Goal: Task Accomplishment & Management: Use online tool/utility

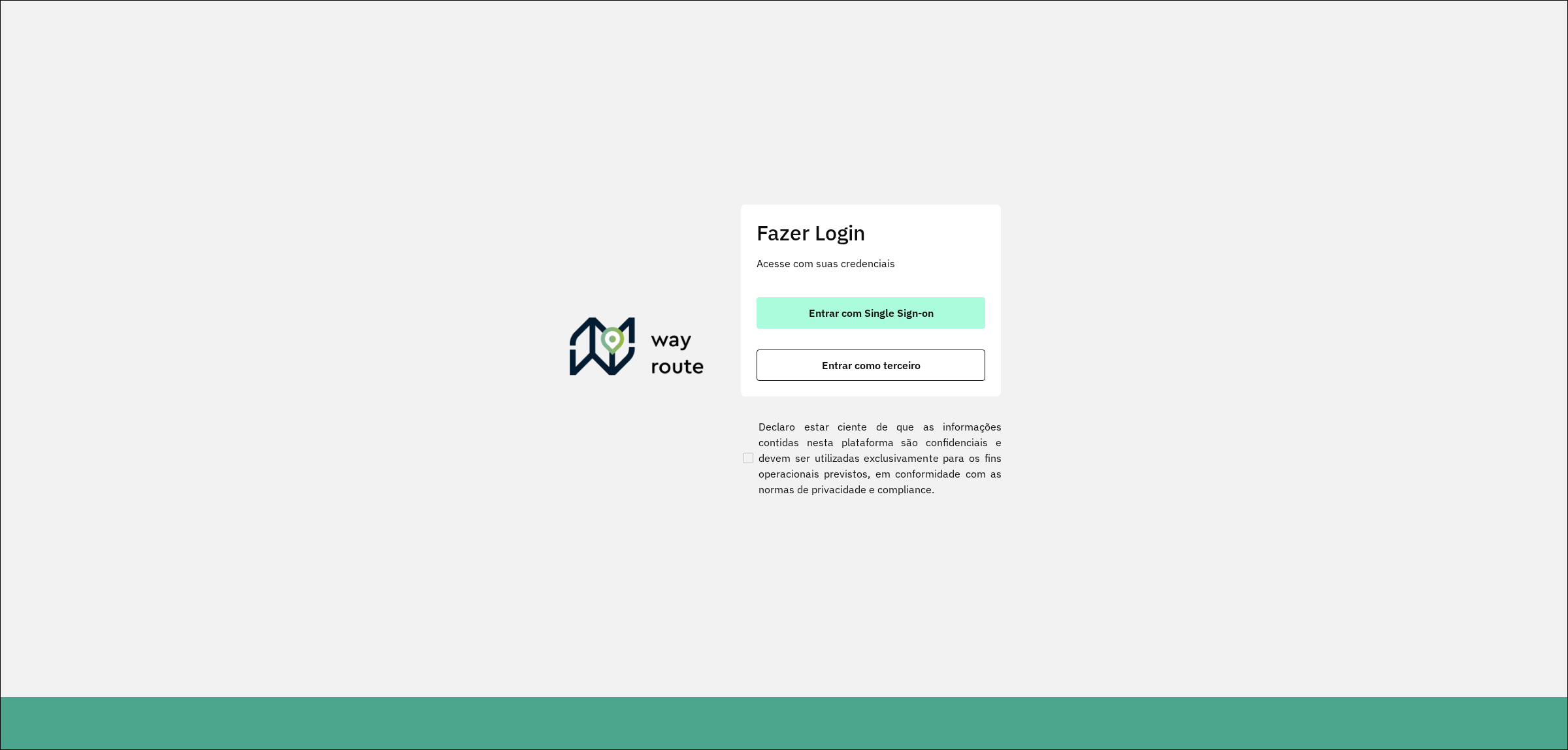
click at [883, 303] on button "Entrar com Single Sign-on" at bounding box center [871, 312] width 229 height 31
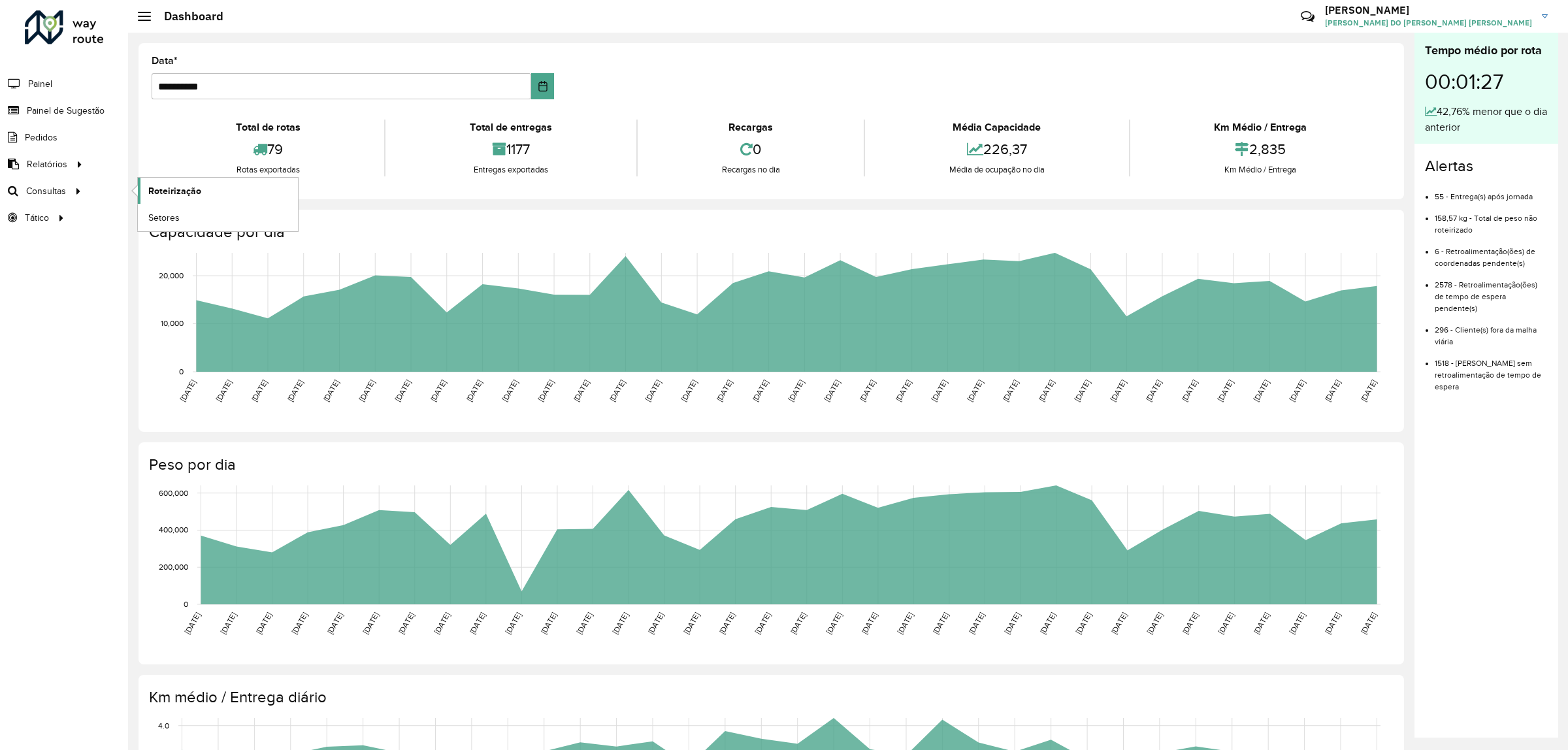
click at [168, 187] on span "Roteirização" at bounding box center [174, 191] width 53 height 14
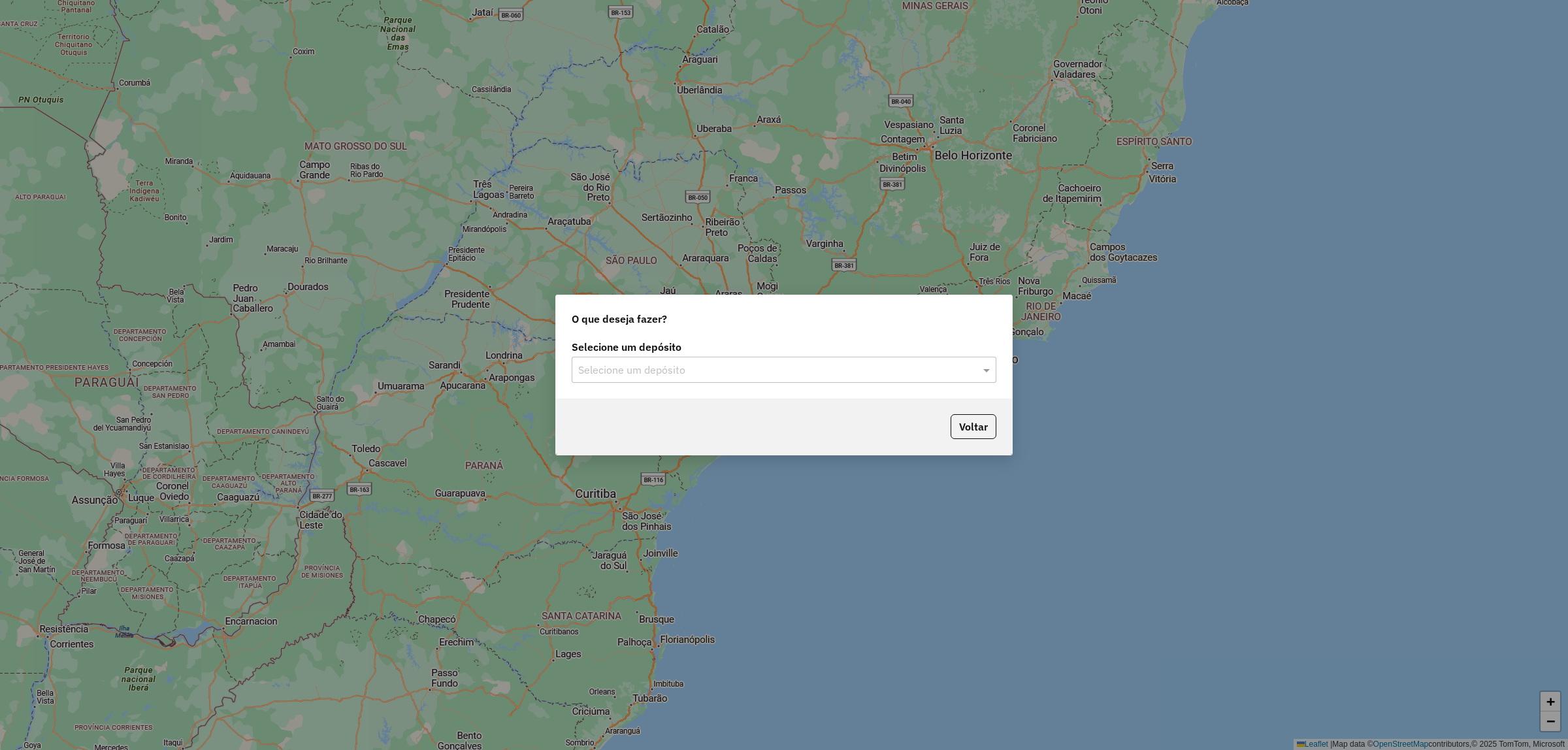
click at [642, 379] on div "Selecione um depósito" at bounding box center [784, 369] width 425 height 26
click at [645, 399] on div "CDD Jacarepaguá" at bounding box center [784, 407] width 423 height 22
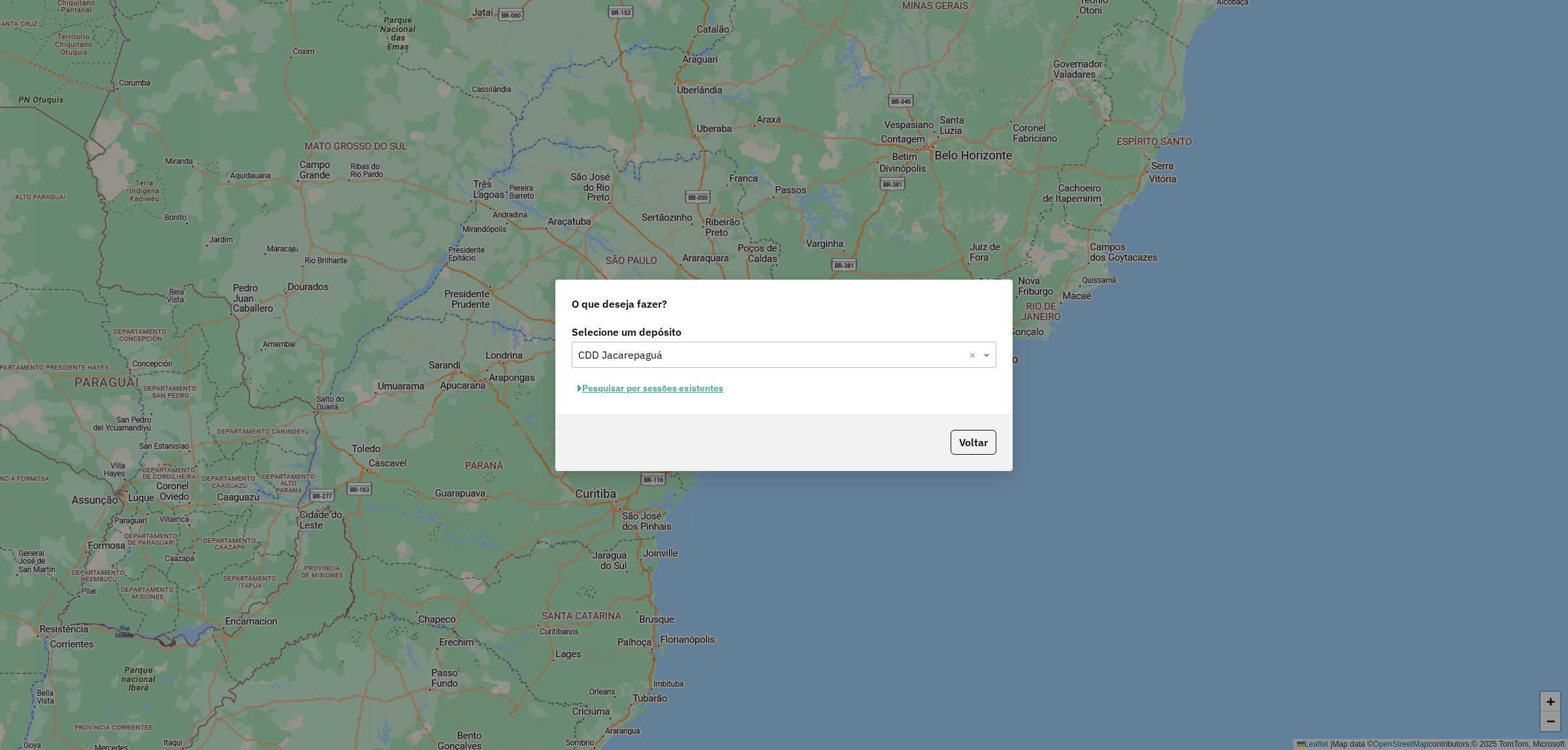
click at [690, 387] on button "Pesquisar por sessões existentes" at bounding box center [650, 388] width 157 height 20
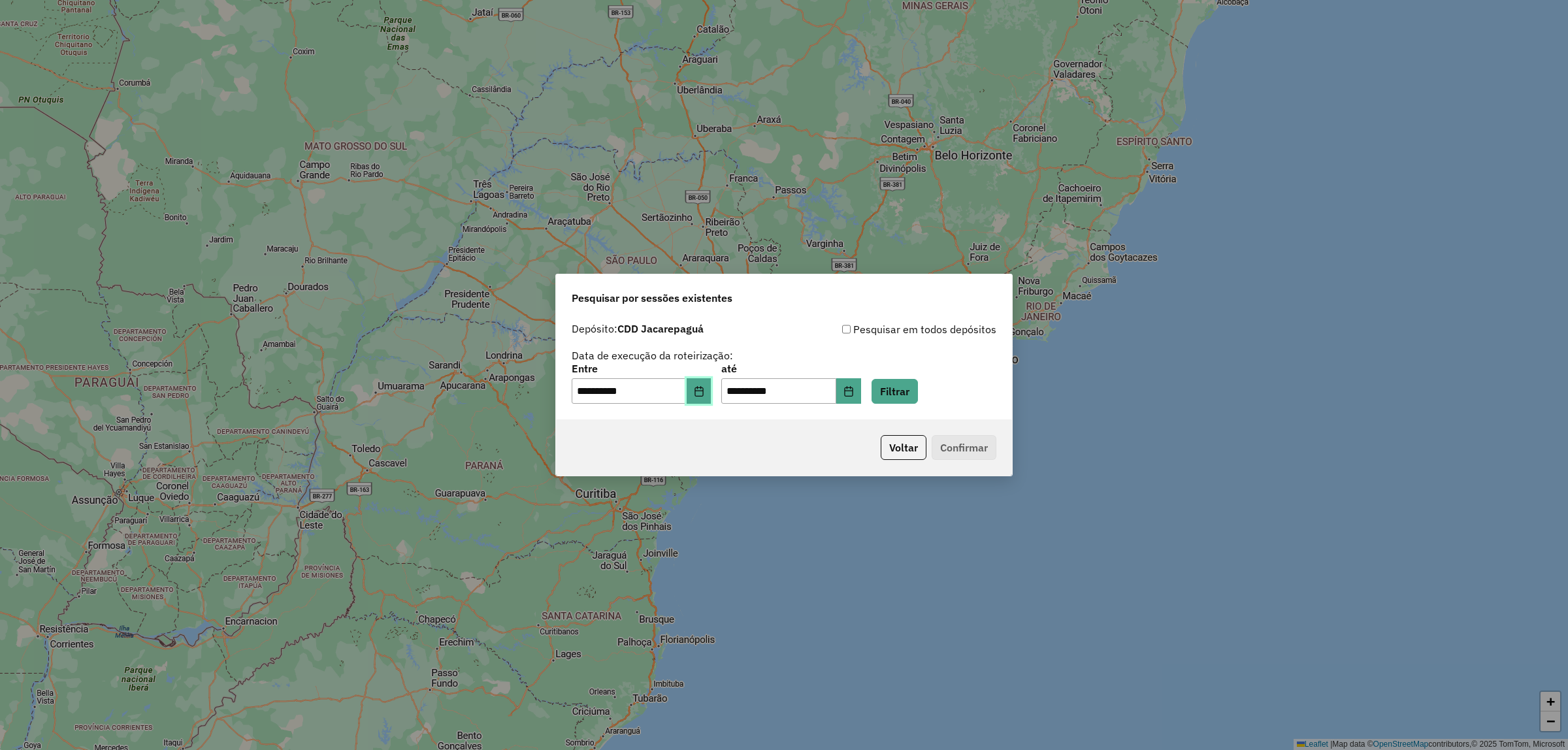
drag, startPoint x: 720, startPoint y: 395, endPoint x: 714, endPoint y: 399, distance: 7.2
click at [712, 396] on button "Choose Date" at bounding box center [699, 392] width 25 height 26
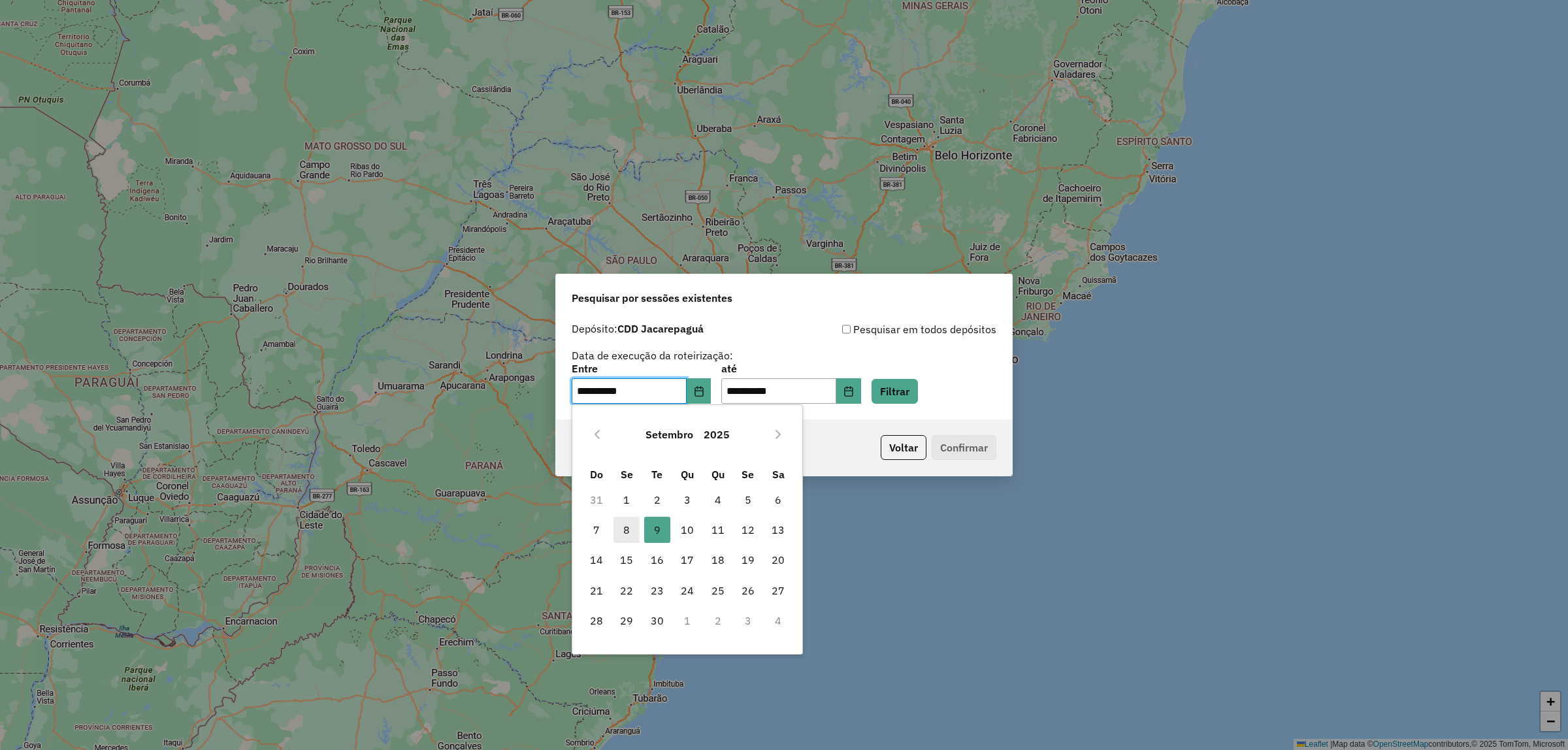
drag, startPoint x: 630, startPoint y: 529, endPoint x: 627, endPoint y: 536, distance: 7.6
click at [630, 529] on span "8" at bounding box center [627, 530] width 26 height 26
type input "**********"
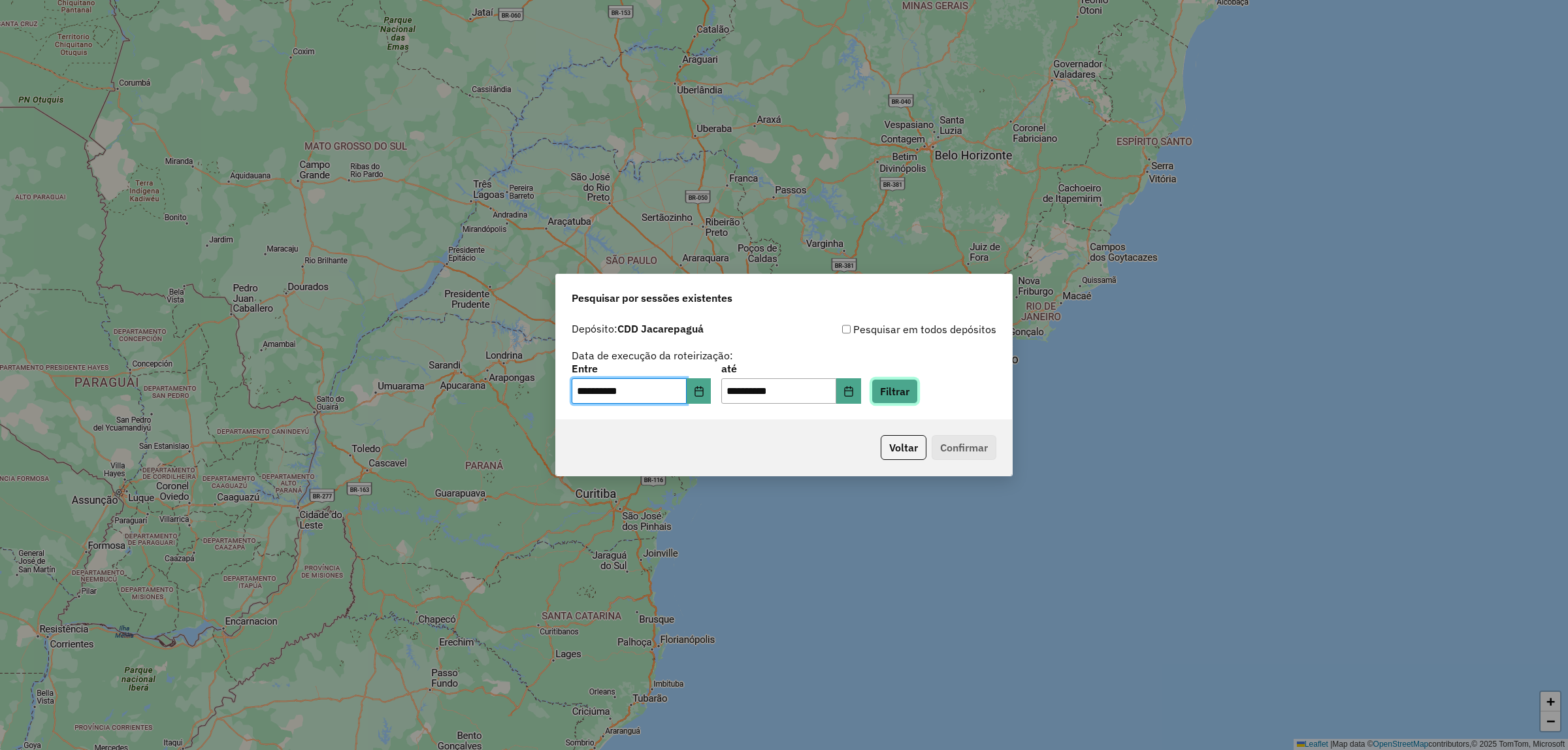
click at [916, 382] on button "Filtrar" at bounding box center [894, 392] width 46 height 25
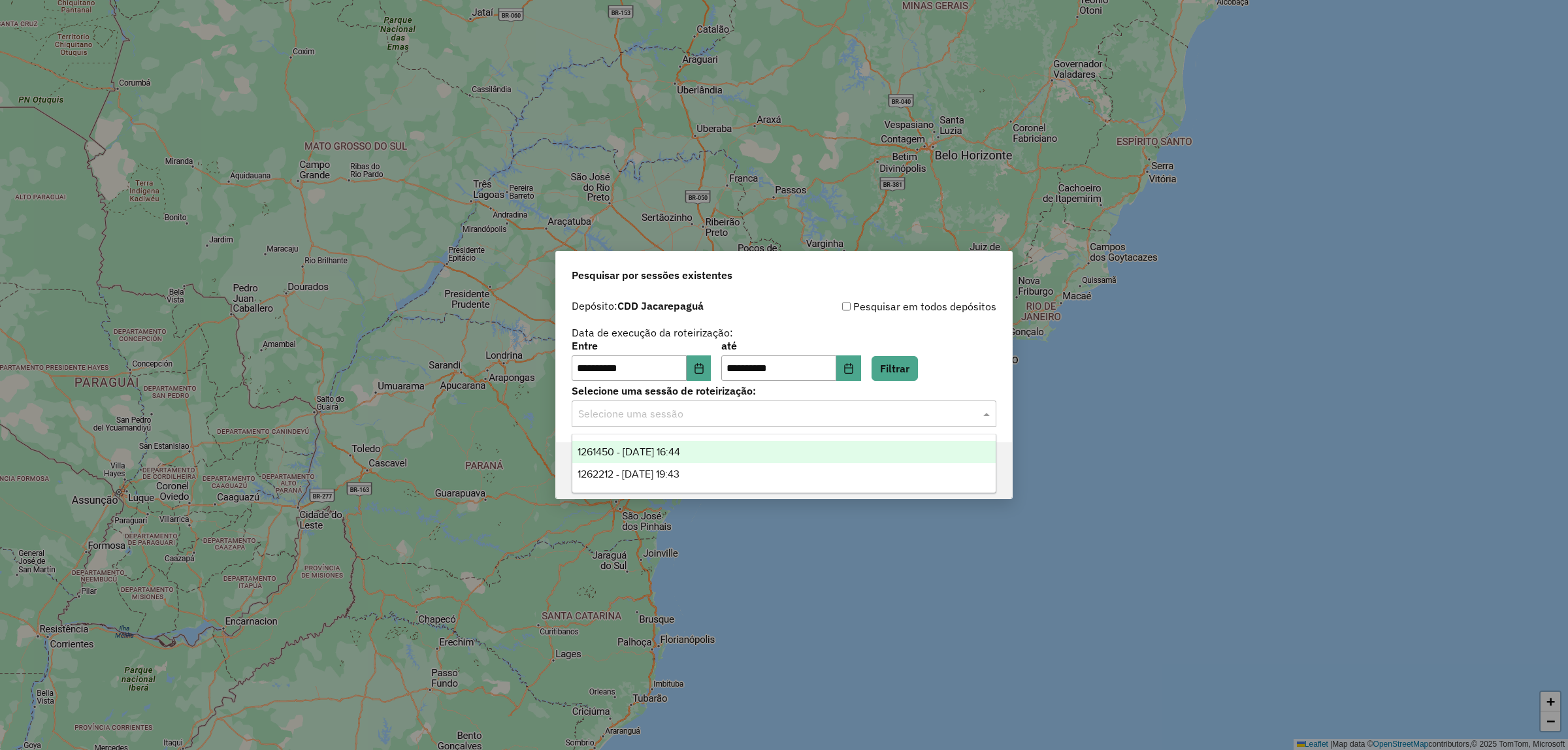
click at [742, 418] on input "text" at bounding box center [771, 414] width 385 height 16
click at [742, 455] on div "1261450 - 08/09/2025 16:44" at bounding box center [784, 452] width 423 height 22
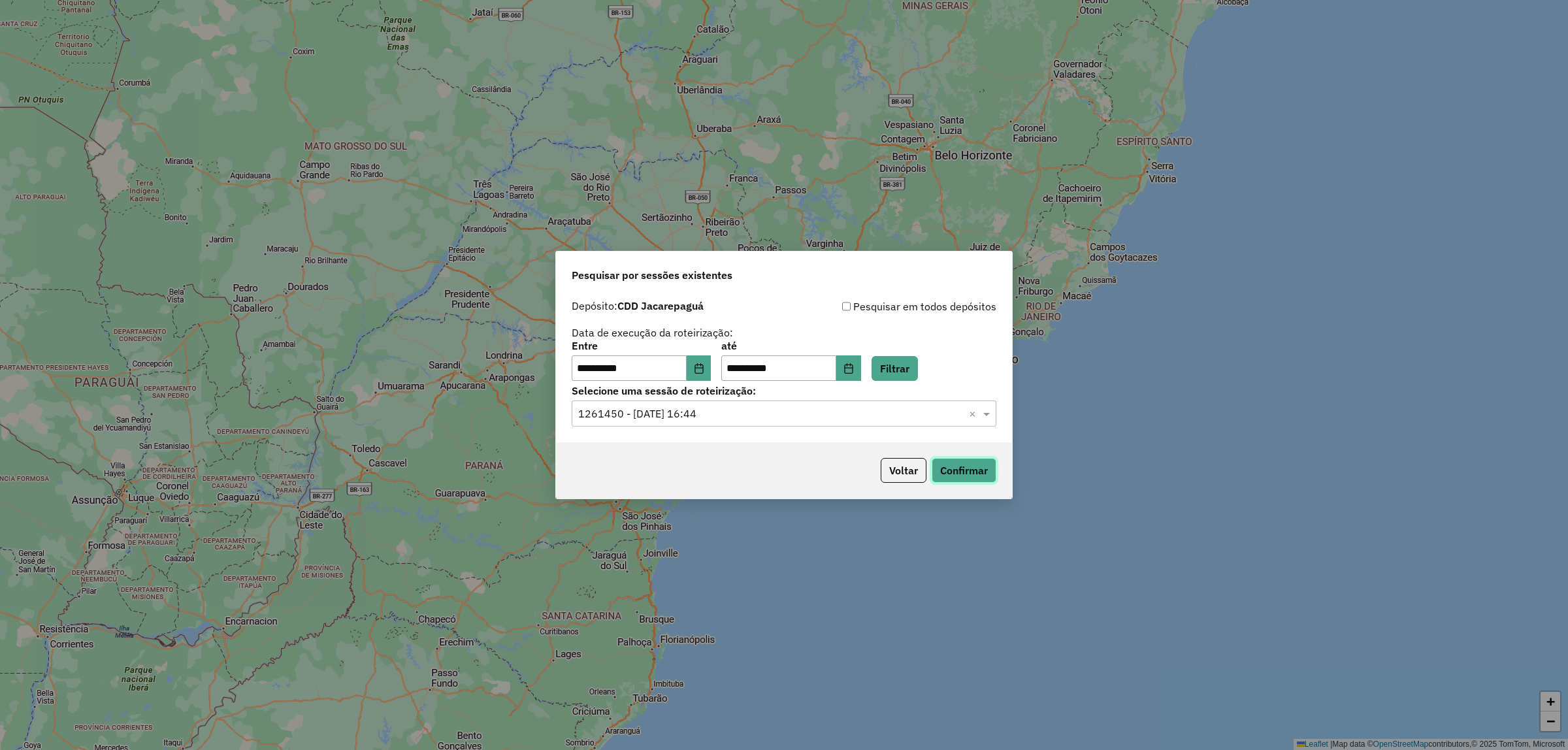
click at [955, 468] on button "Confirmar" at bounding box center [964, 470] width 65 height 25
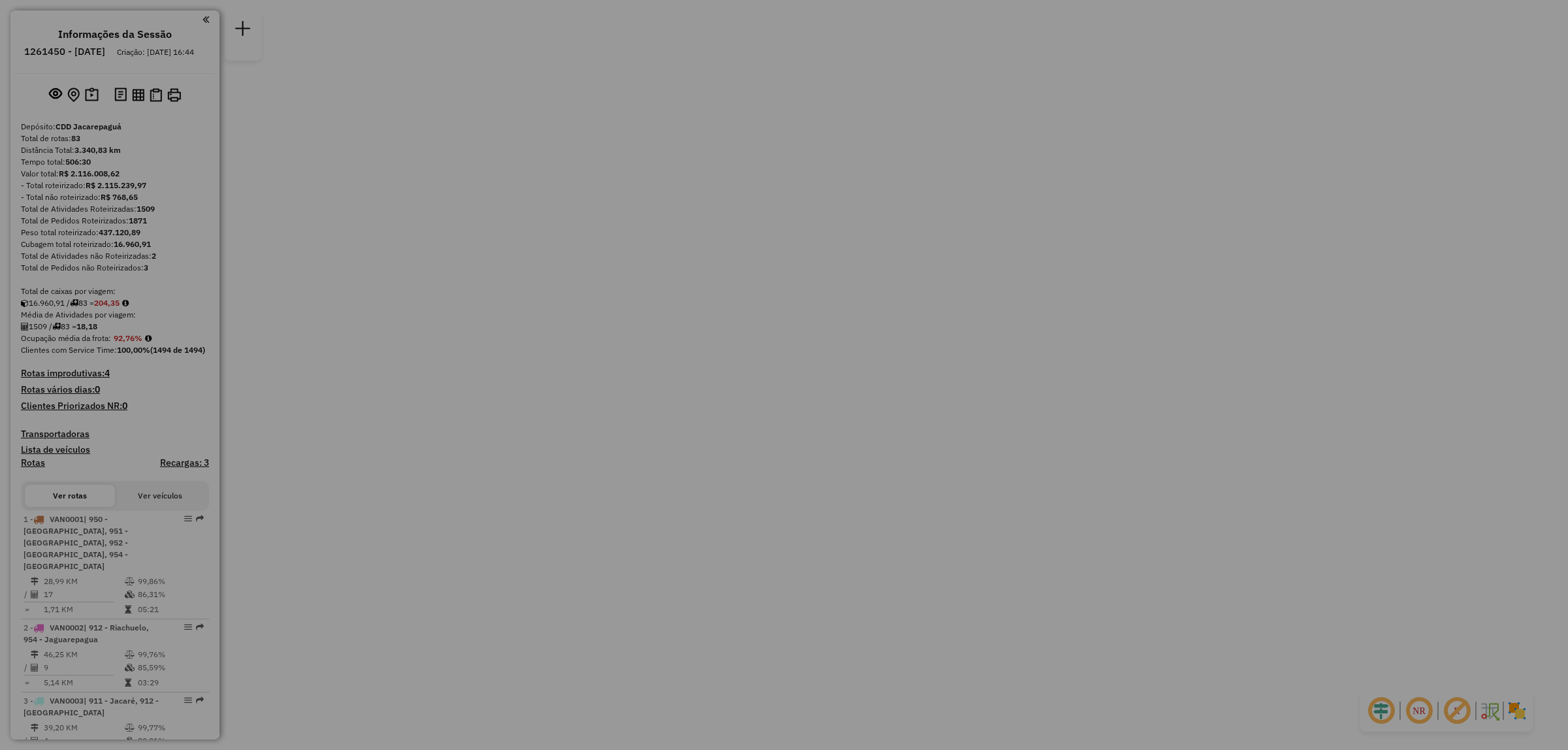
click at [792, 0] on body "Aguarde... Pop-up bloqueado! Seu navegador bloqueou automáticamente a abertura …" at bounding box center [784, 0] width 1568 height 0
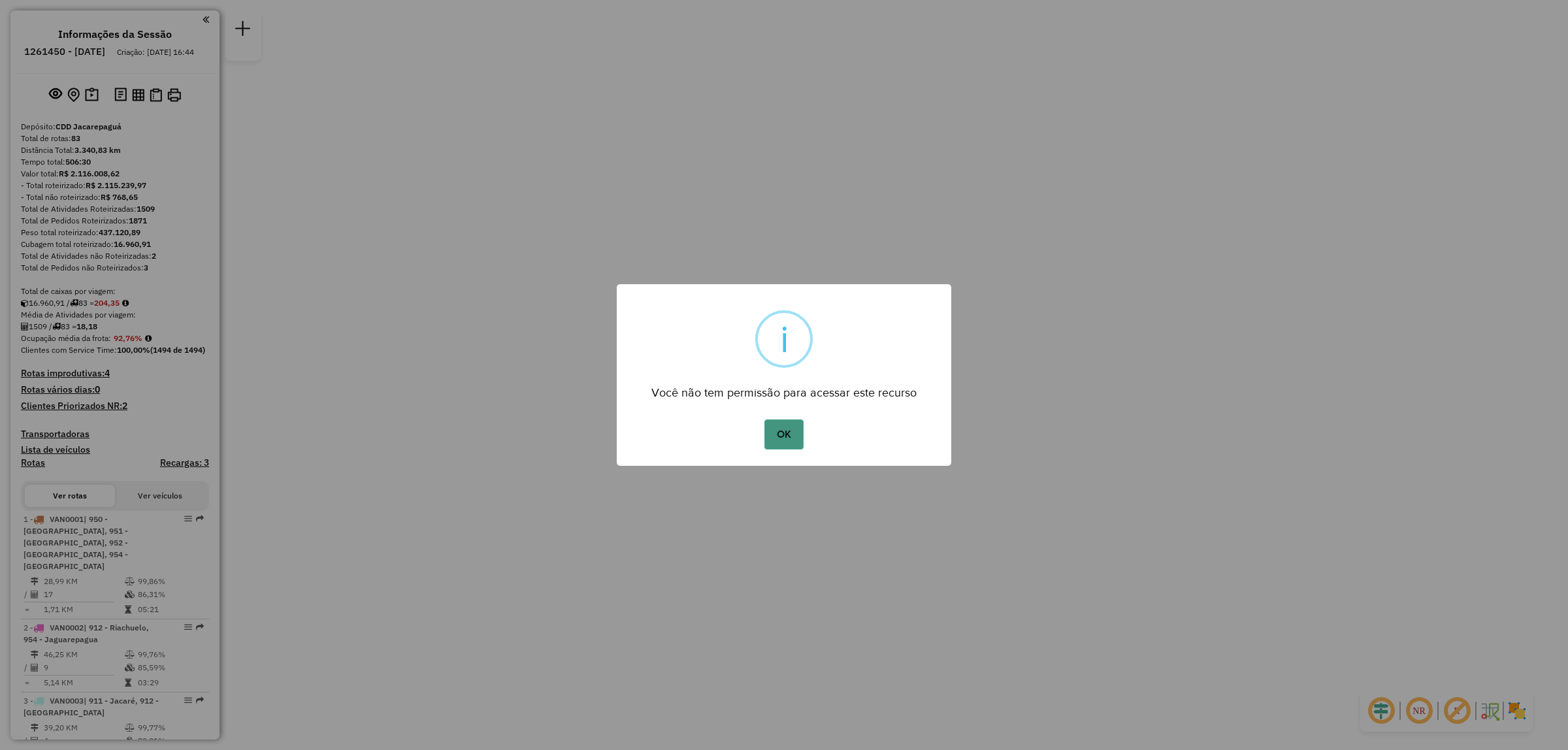
click at [779, 427] on button "OK" at bounding box center [784, 434] width 39 height 30
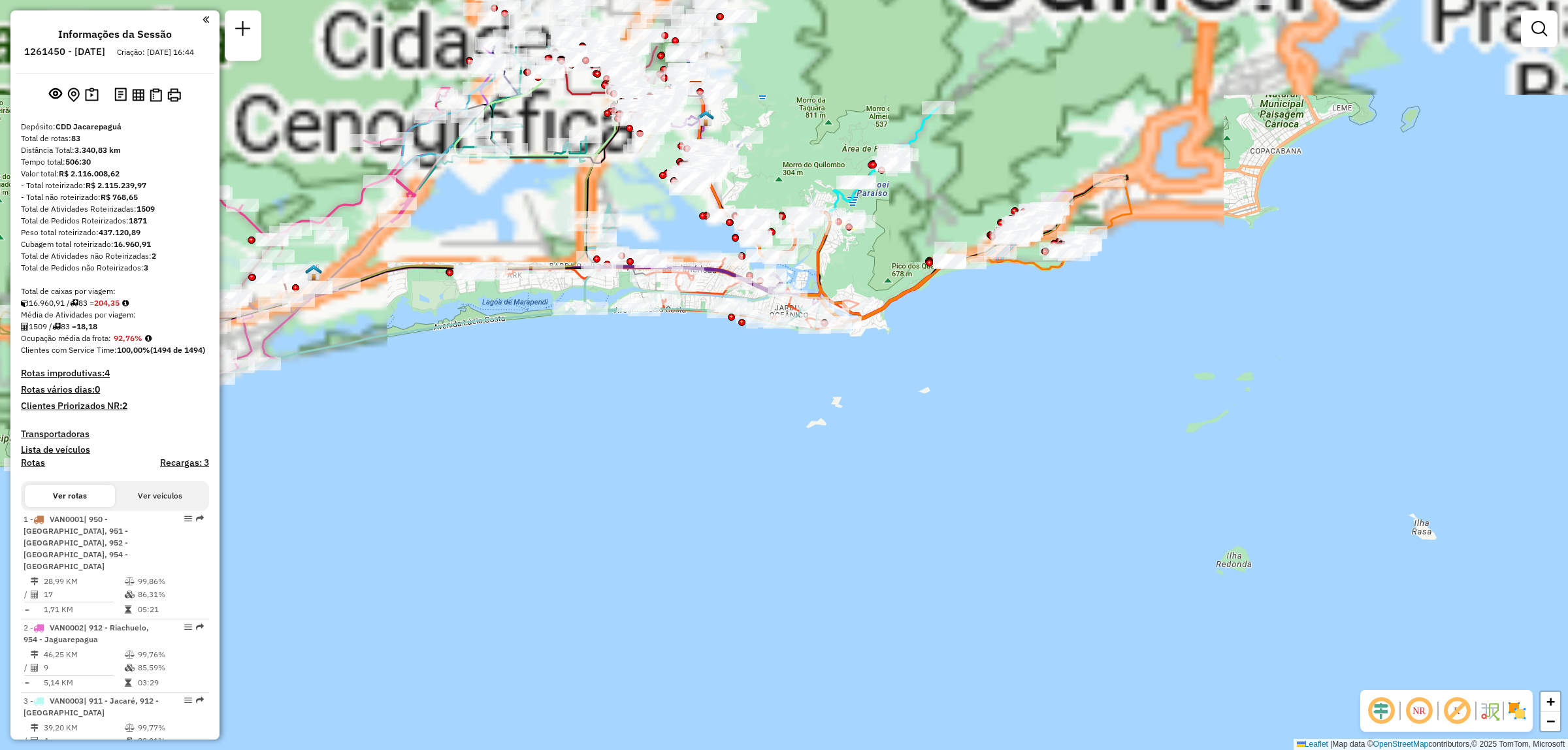
drag, startPoint x: 679, startPoint y: 482, endPoint x: 767, endPoint y: 351, distance: 157.8
click at [707, 685] on div "Janela de atendimento Grade de atendimento Capacidade Transportadoras Veículos …" at bounding box center [784, 375] width 1568 height 750
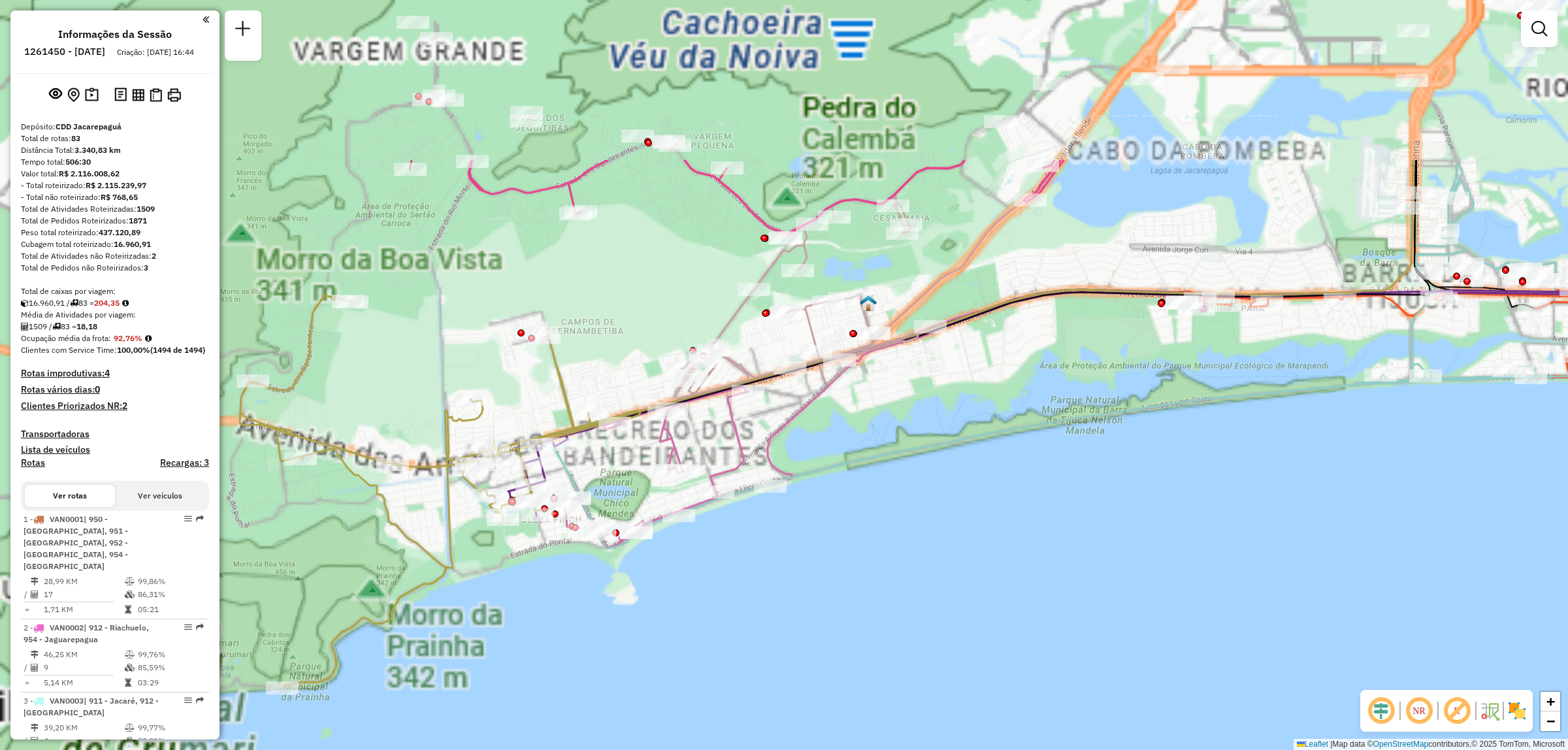
drag, startPoint x: 726, startPoint y: 527, endPoint x: 686, endPoint y: 449, distance: 87.7
click at [730, 557] on div "Janela de atendimento Grade de atendimento Capacidade Transportadoras Veículos …" at bounding box center [784, 375] width 1568 height 750
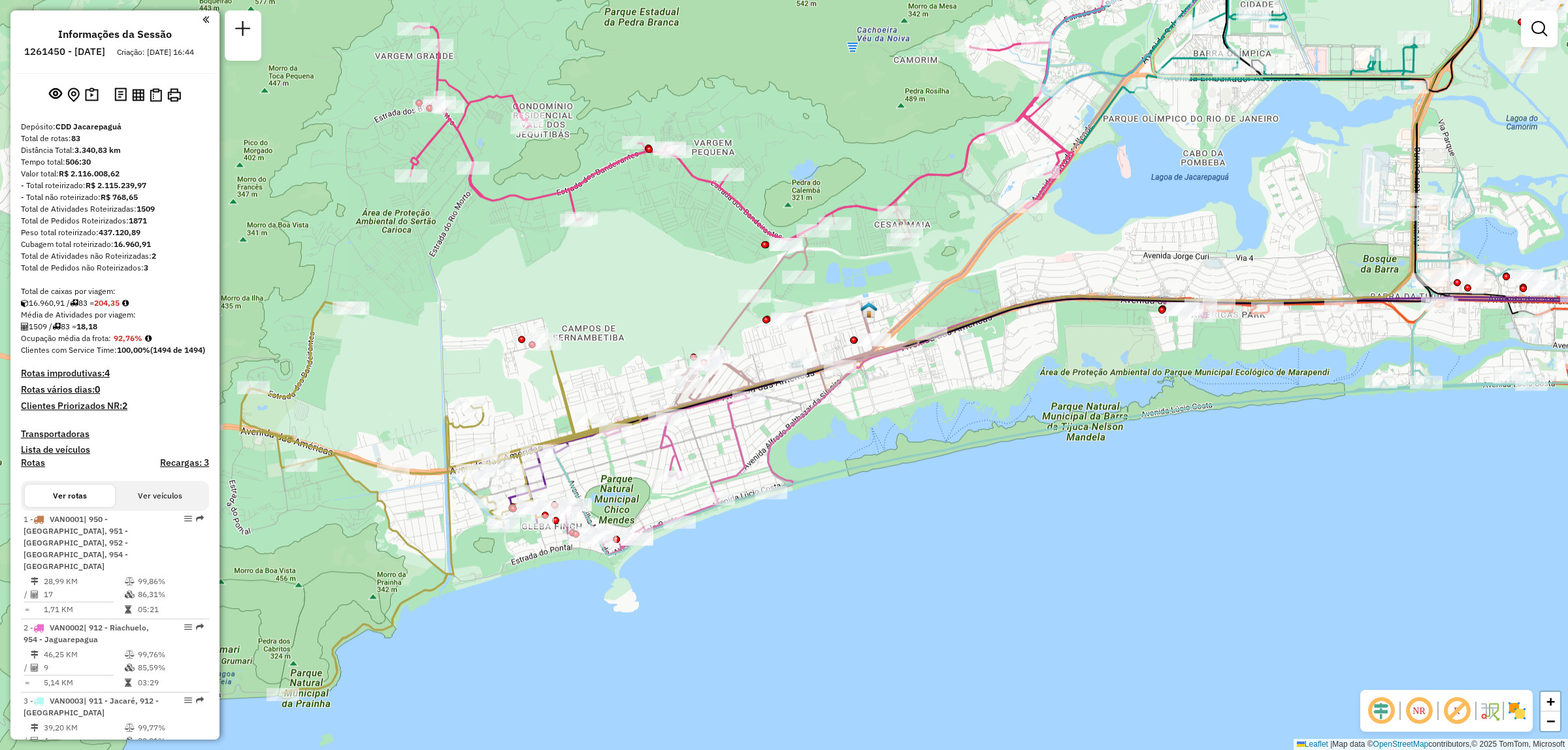
select select "**********"
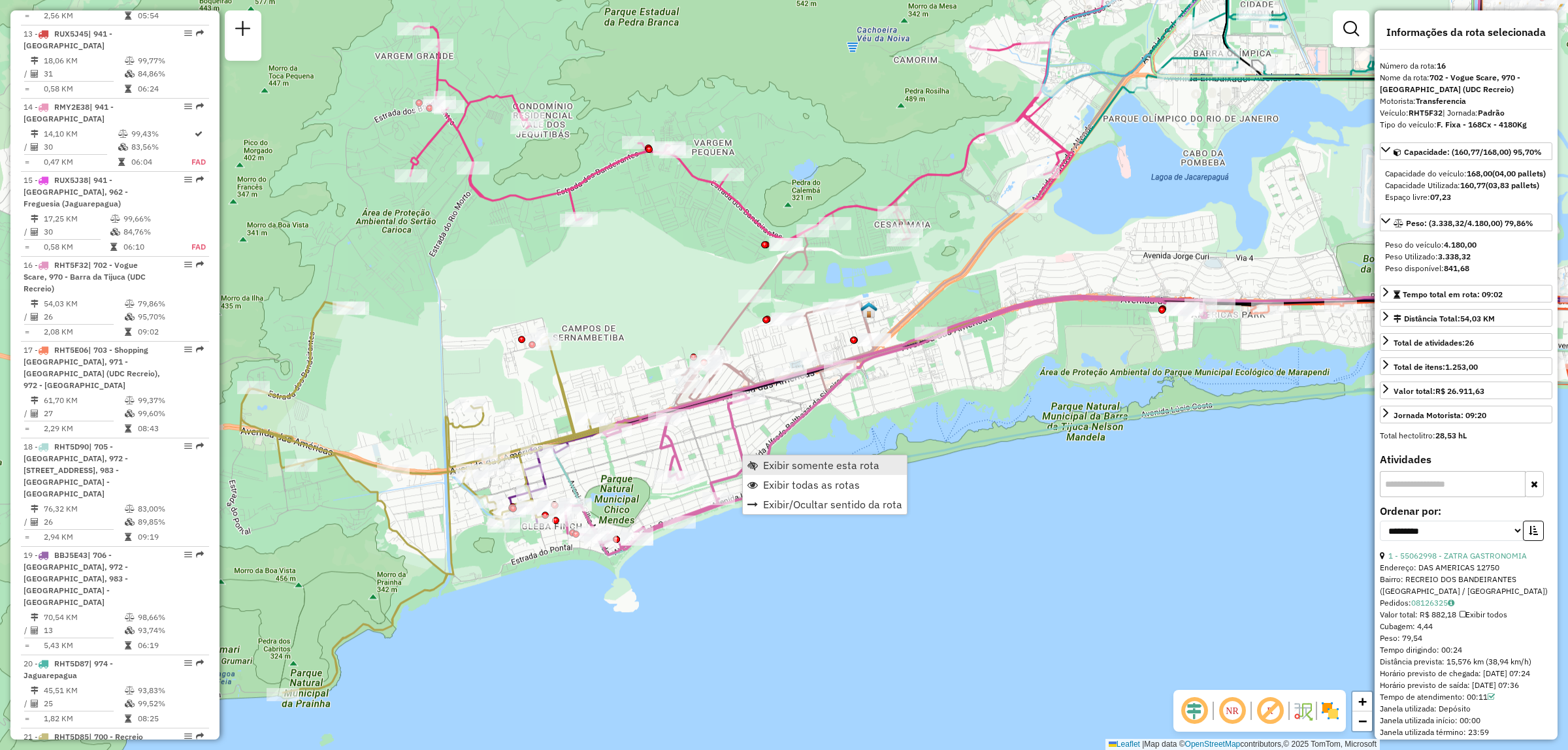
scroll to position [1645, 0]
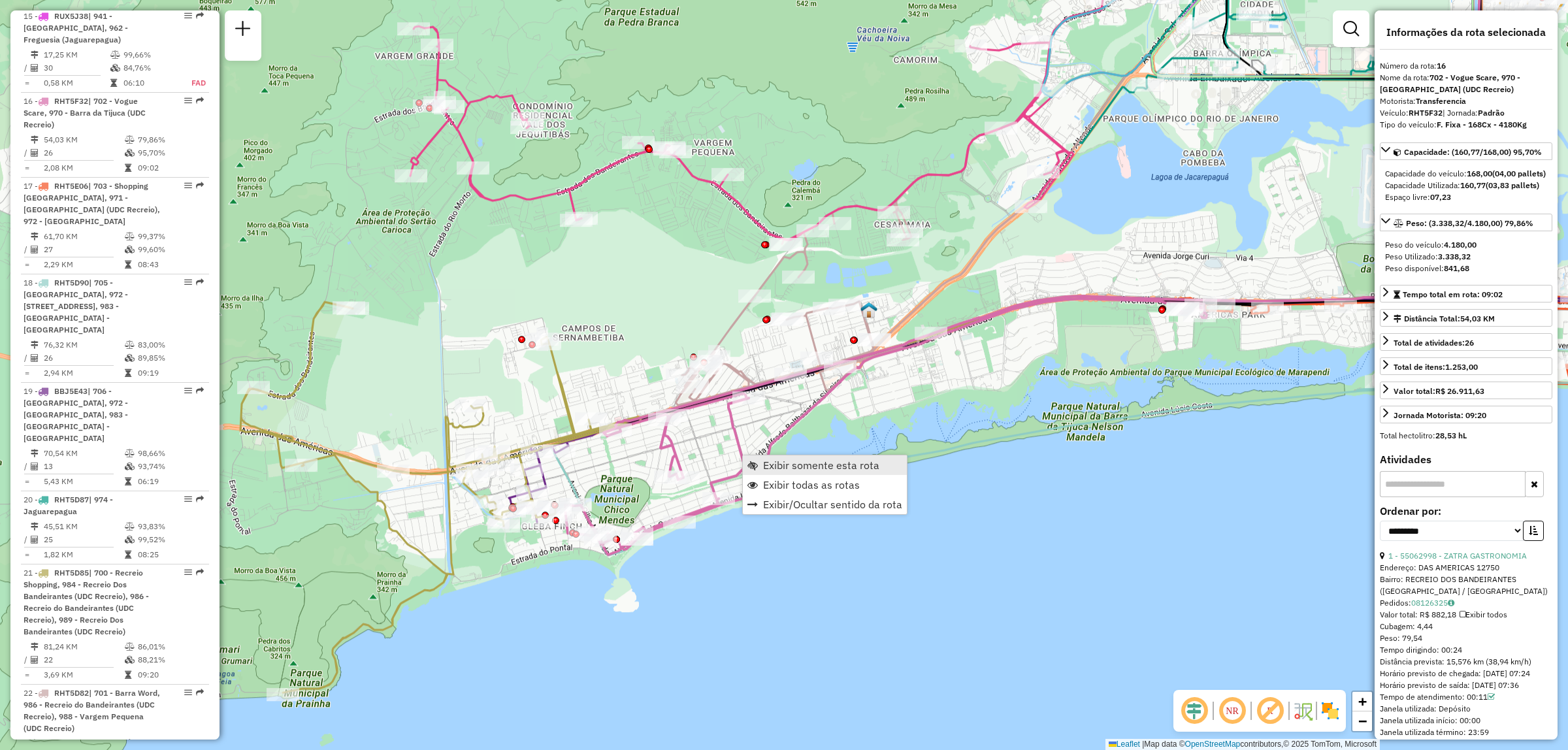
click at [803, 465] on span "Exibir somente esta rota" at bounding box center [821, 465] width 117 height 10
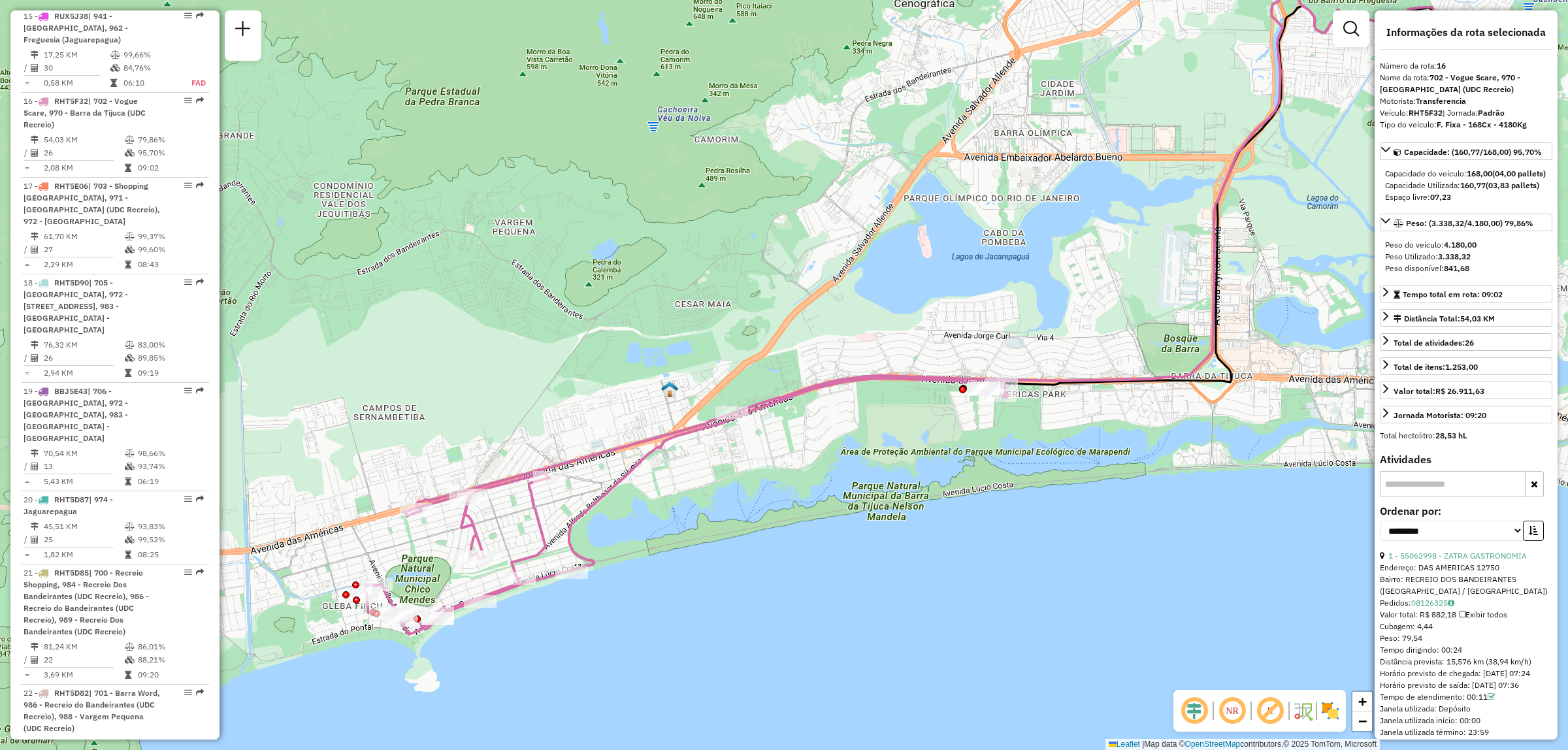
drag, startPoint x: 641, startPoint y: 569, endPoint x: 854, endPoint y: 491, distance: 226.8
click at [854, 491] on div "Janela de atendimento Grade de atendimento Capacidade Transportadoras Veículos …" at bounding box center [784, 375] width 1568 height 750
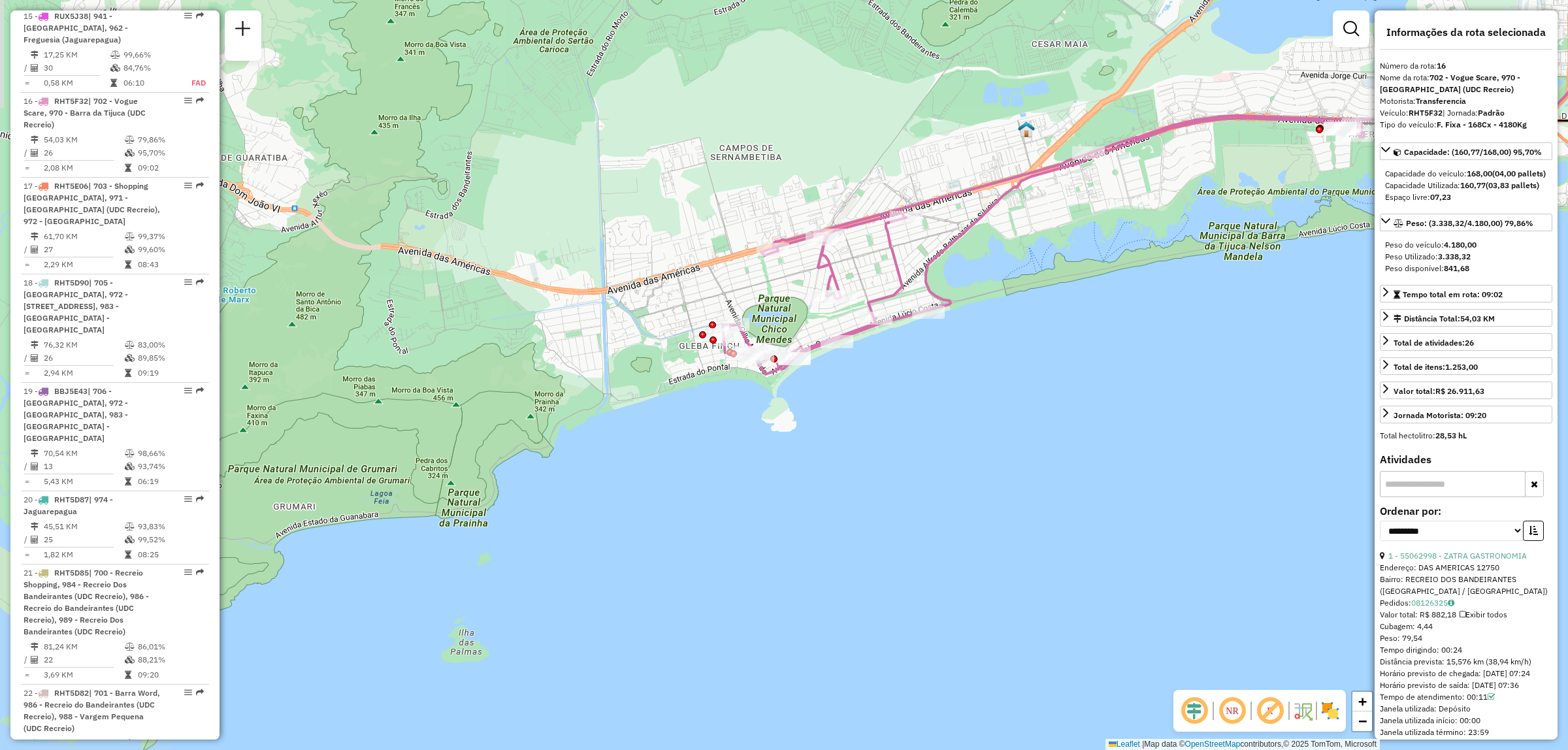
drag, startPoint x: 344, startPoint y: 571, endPoint x: 440, endPoint y: 474, distance: 136.5
click at [443, 472] on div "Janela de atendimento Grade de atendimento Capacidade Transportadoras Veículos …" at bounding box center [784, 375] width 1568 height 750
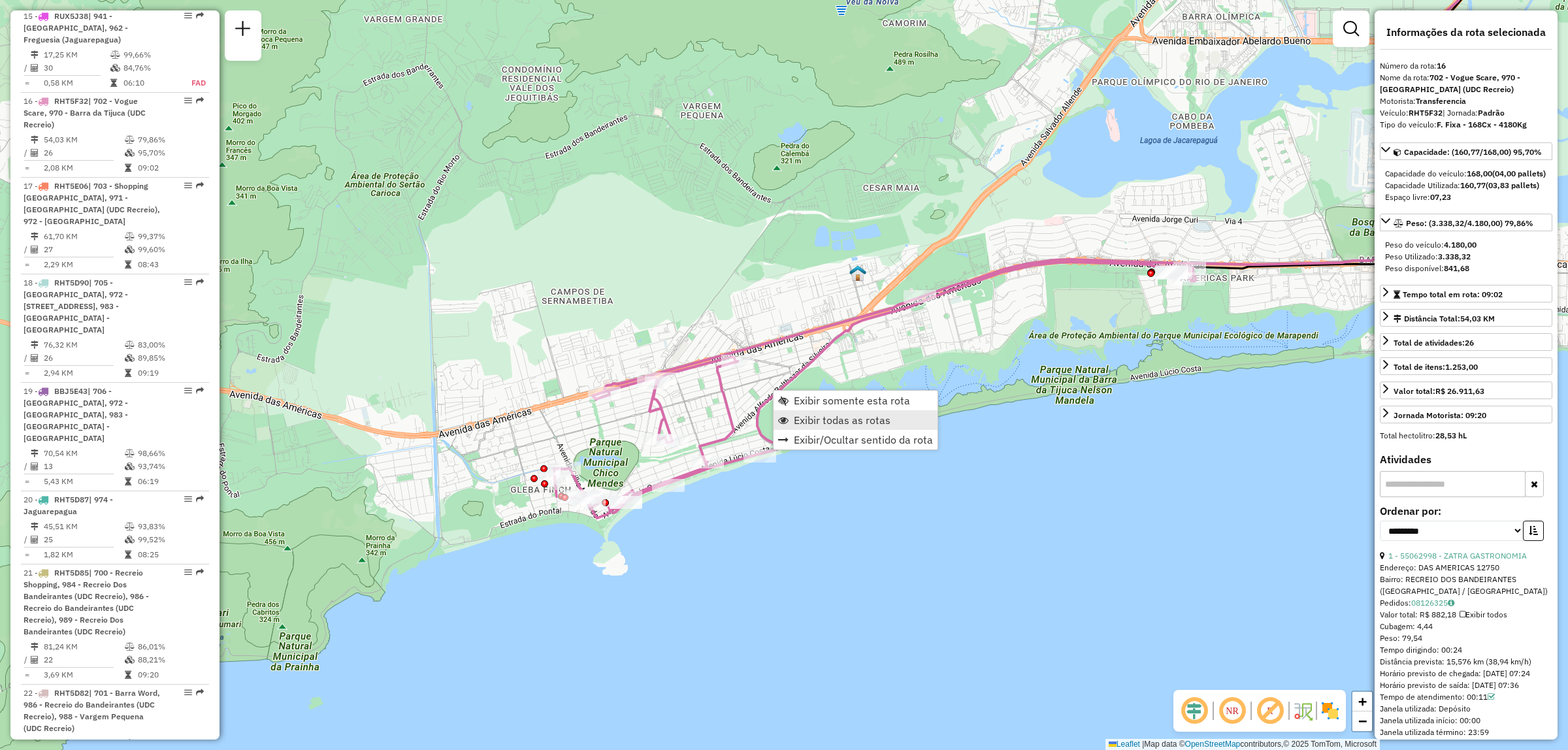
click at [884, 426] on link "Exibir todas as rotas" at bounding box center [856, 420] width 164 height 19
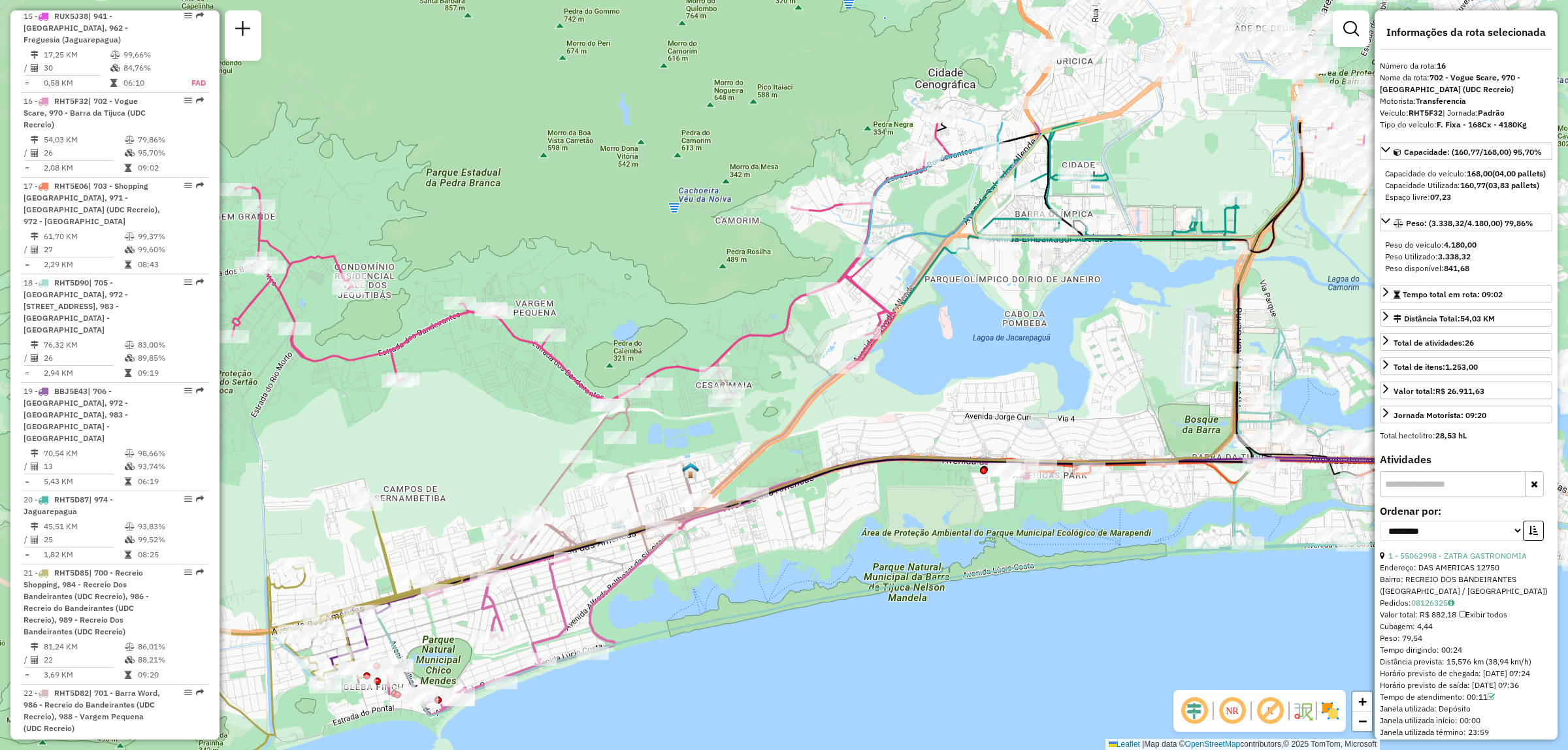
drag, startPoint x: 900, startPoint y: 581, endPoint x: 739, endPoint y: 556, distance: 162.9
click at [869, 616] on icon at bounding box center [955, 523] width 1205 height 384
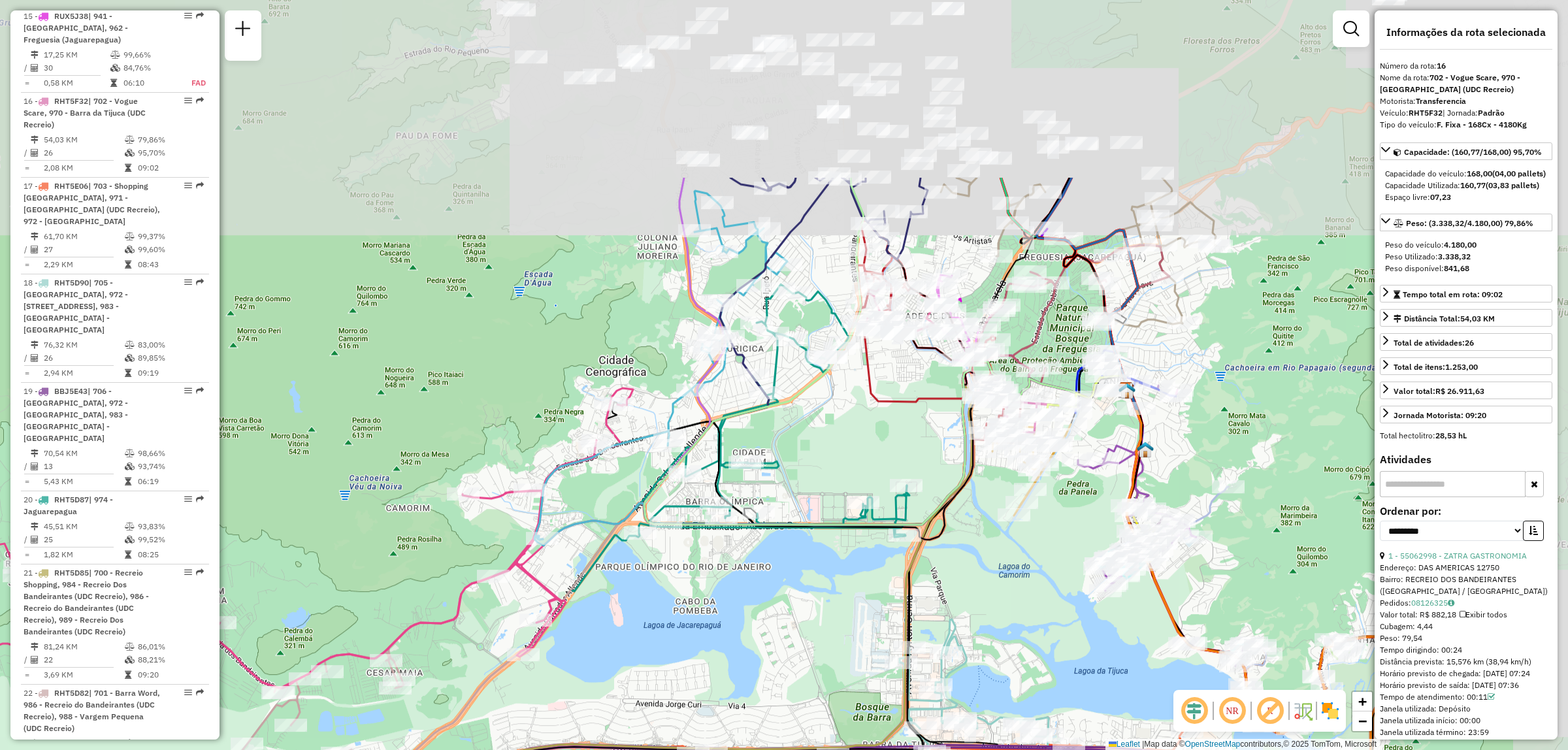
drag, startPoint x: 998, startPoint y: 384, endPoint x: 785, endPoint y: 582, distance: 290.8
click at [699, 635] on div "Janela de atendimento Grade de atendimento Capacidade Transportadoras Veículos …" at bounding box center [784, 375] width 1568 height 750
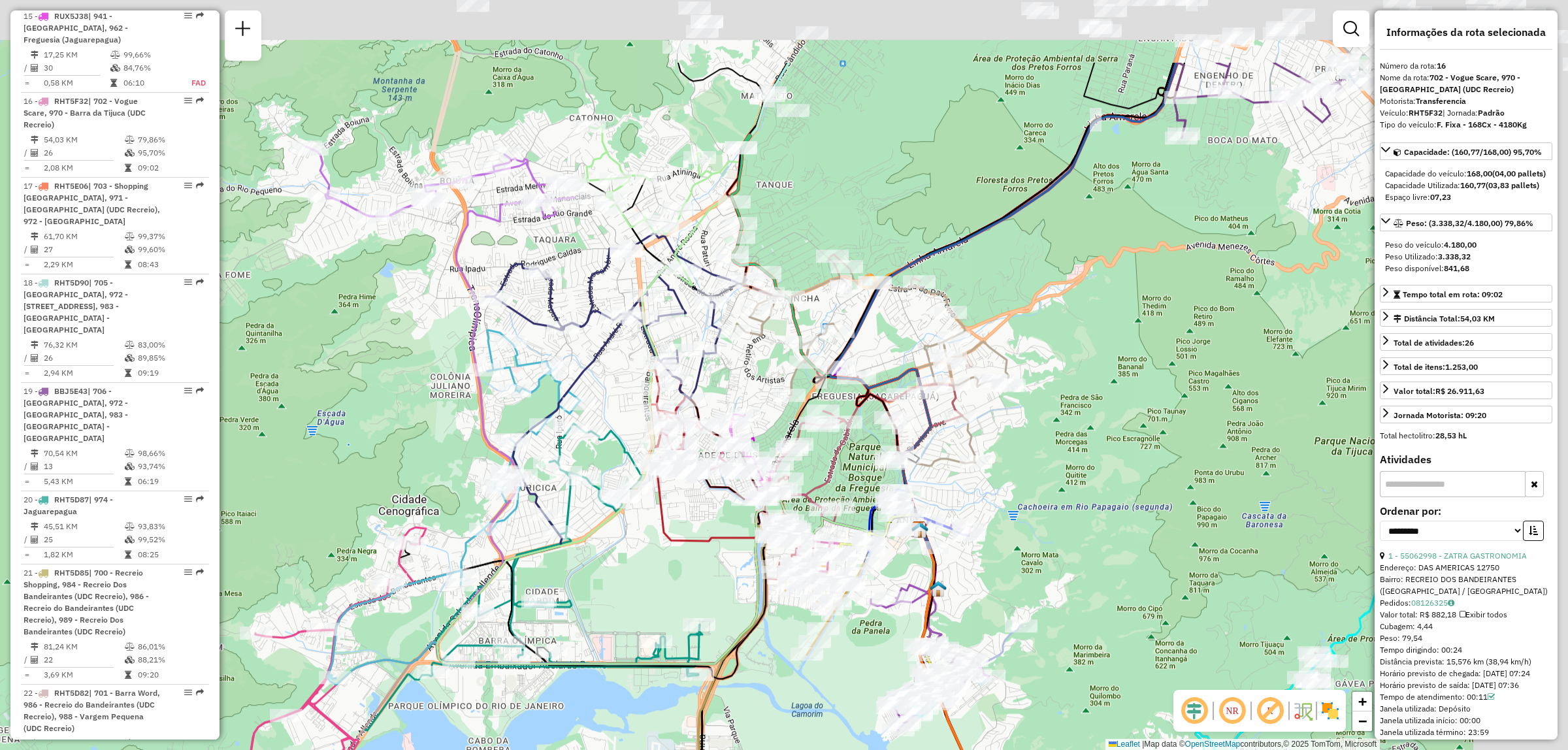
drag, startPoint x: 1186, startPoint y: 478, endPoint x: 981, endPoint y: 613, distance: 245.5
click at [981, 613] on div "Janela de atendimento Grade de atendimento Capacidade Transportadoras Veículos …" at bounding box center [784, 375] width 1568 height 750
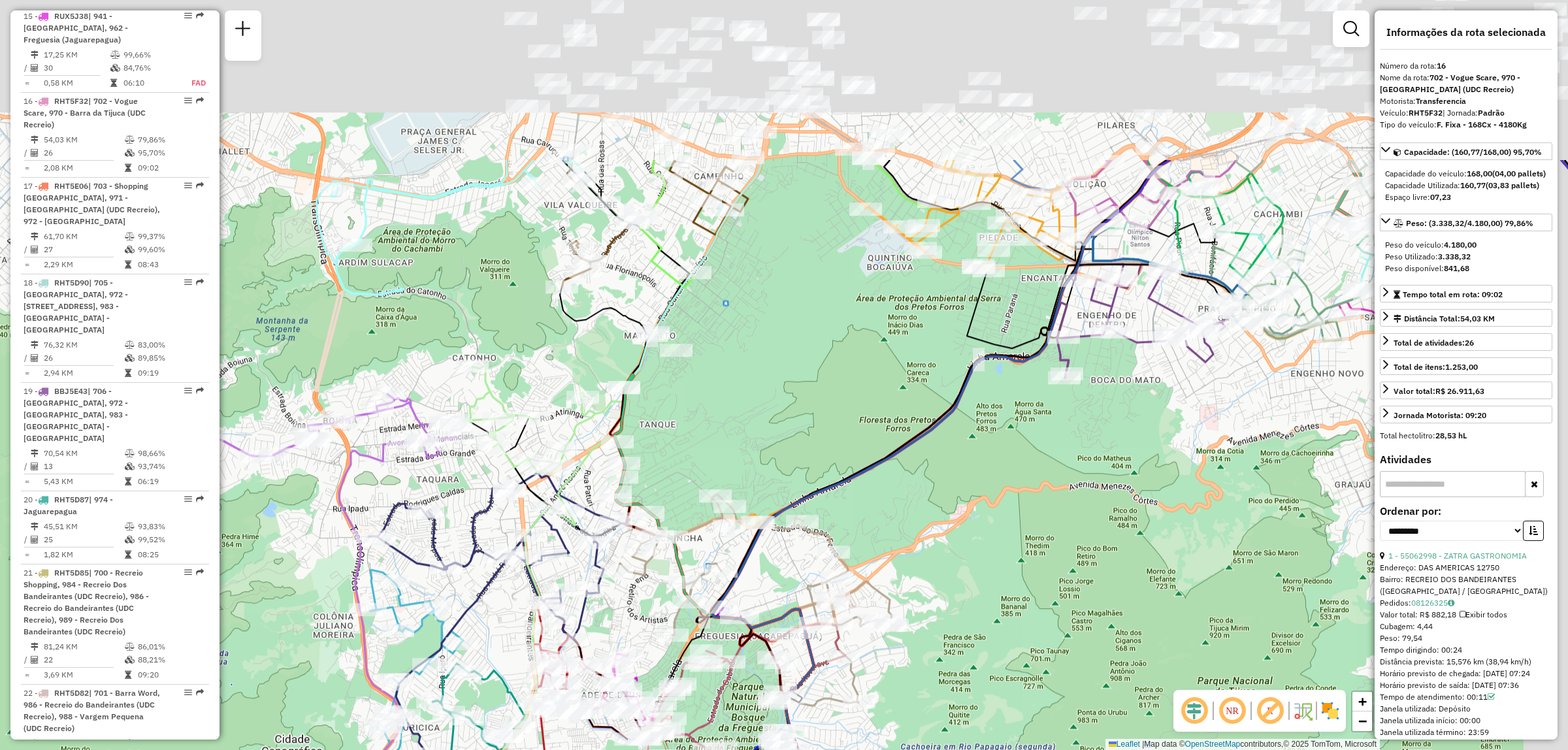
drag, startPoint x: 1085, startPoint y: 505, endPoint x: 1054, endPoint y: 566, distance: 68.4
click at [1057, 566] on div "Rota 5 - Placa VAN0005 55013365 - DEPOSURL DA LOIRA Rota 6 - Placa VAN0006 5509…" at bounding box center [784, 375] width 1568 height 750
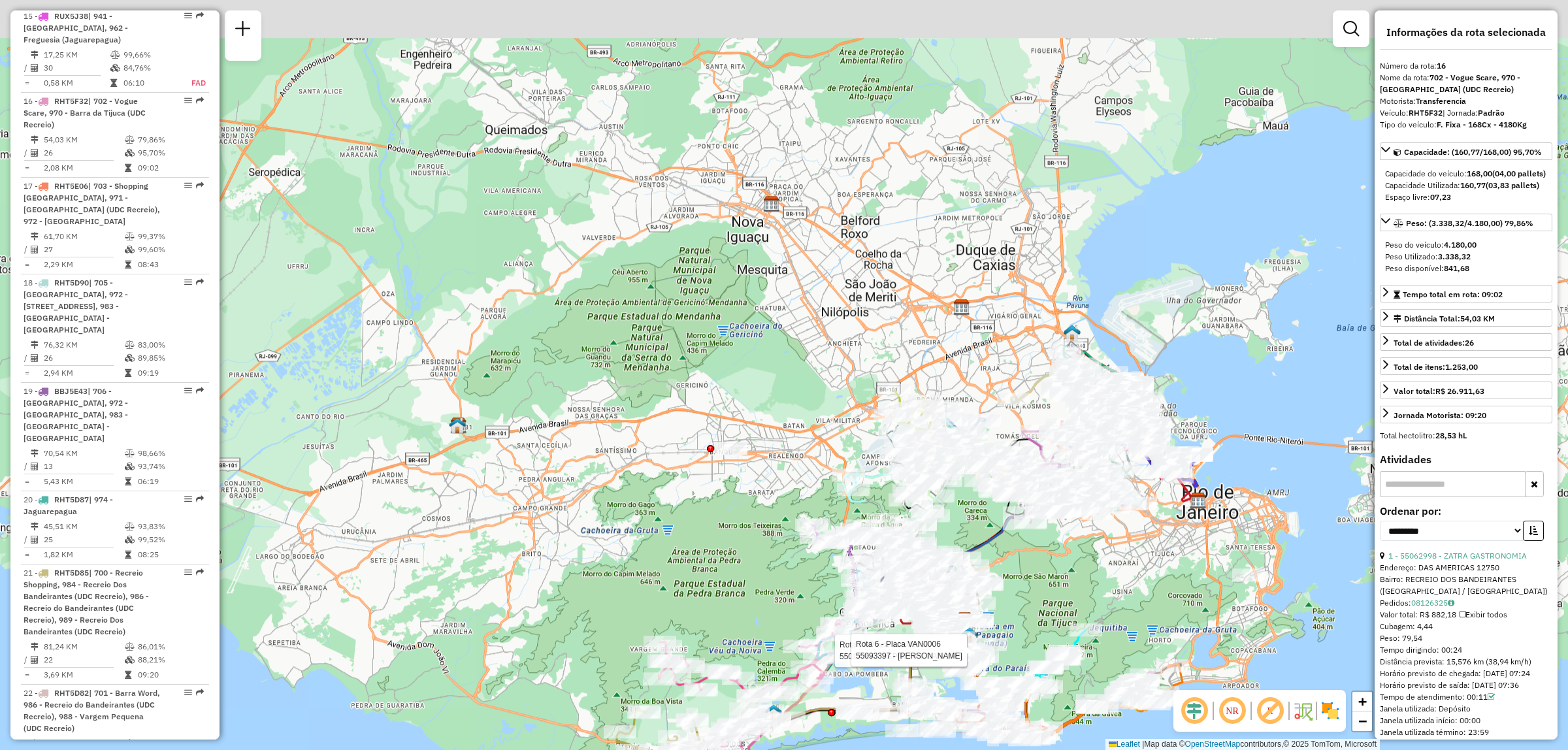
drag, startPoint x: 1134, startPoint y: 506, endPoint x: 1118, endPoint y: 553, distance: 49.6
click at [1118, 553] on div "Rota 5 - Placa VAN0005 55013365 - DEPOSURL DA LOIRA Rota 6 - Placa VAN0006 5509…" at bounding box center [784, 375] width 1568 height 750
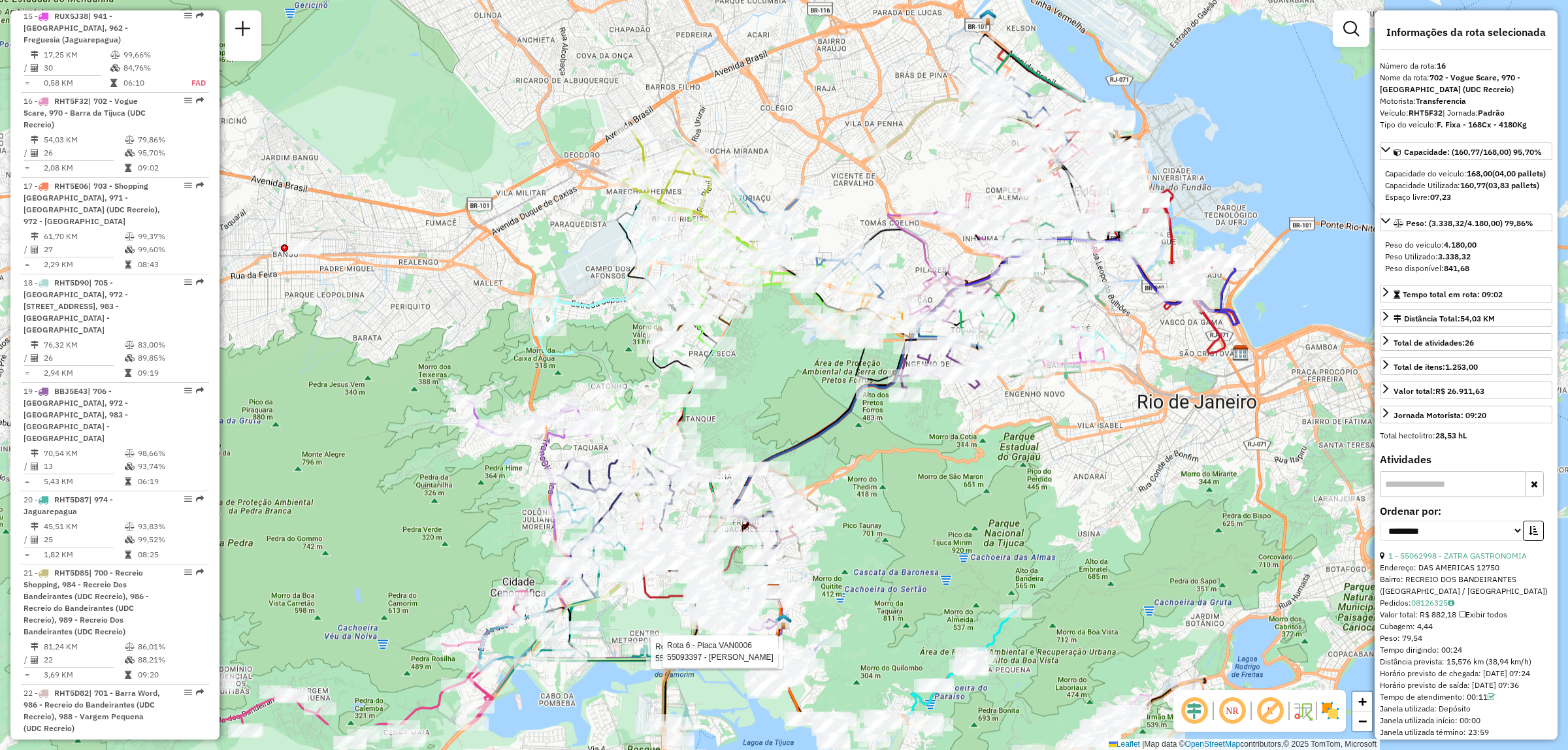
drag, startPoint x: 647, startPoint y: 438, endPoint x: 600, endPoint y: 337, distance: 111.4
click at [600, 337] on div "Rota 5 - Placa VAN0005 55013365 - DEPOSURL DA LOIRA Rota 6 - Placa VAN0006 5509…" at bounding box center [784, 375] width 1568 height 750
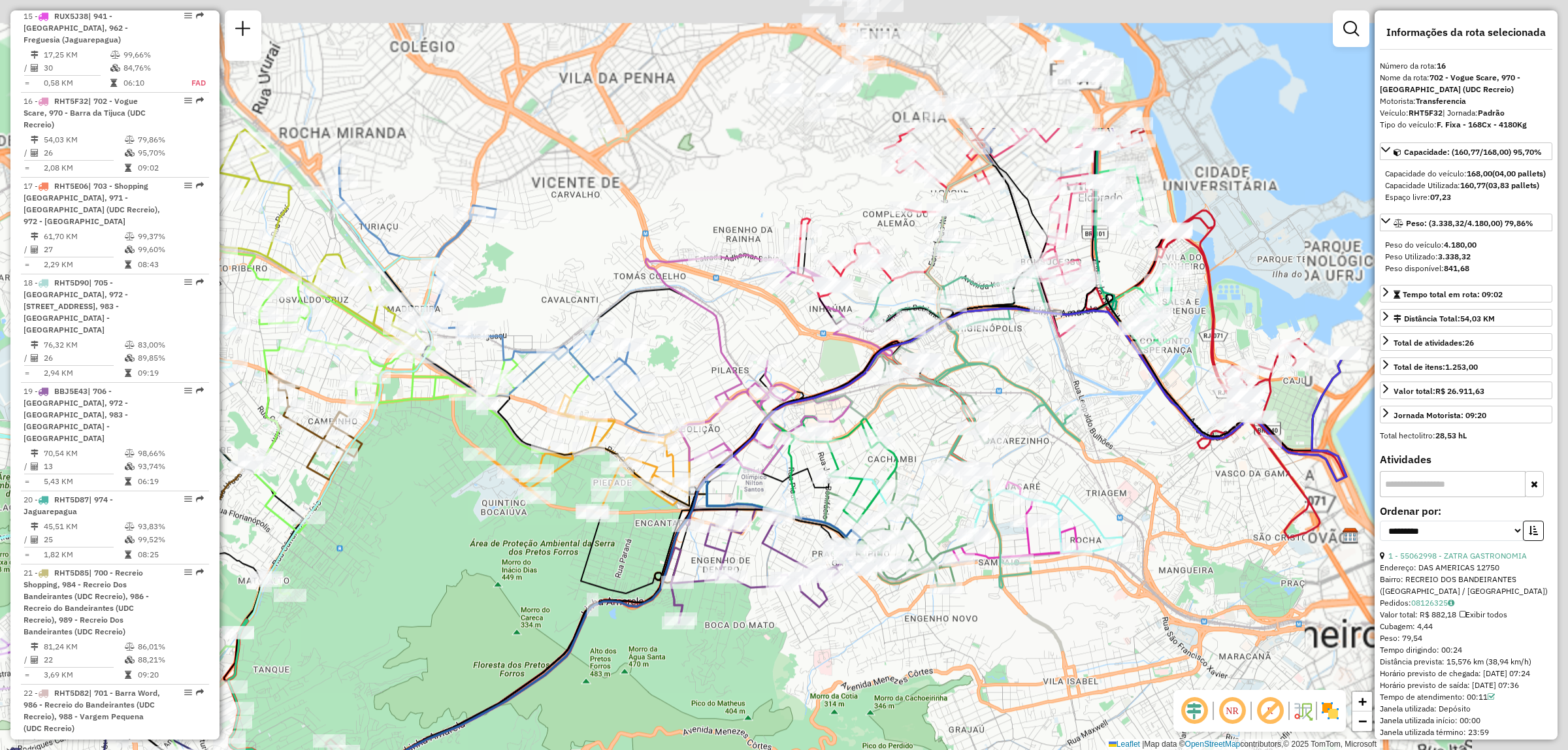
drag, startPoint x: 818, startPoint y: 631, endPoint x: 1056, endPoint y: 395, distance: 335.2
click at [804, 652] on div "Rota 5 - Placa VAN0005 55013365 - DEPOSURL DA LOIRA Rota 6 - Placa VAN0006 5509…" at bounding box center [784, 375] width 1568 height 750
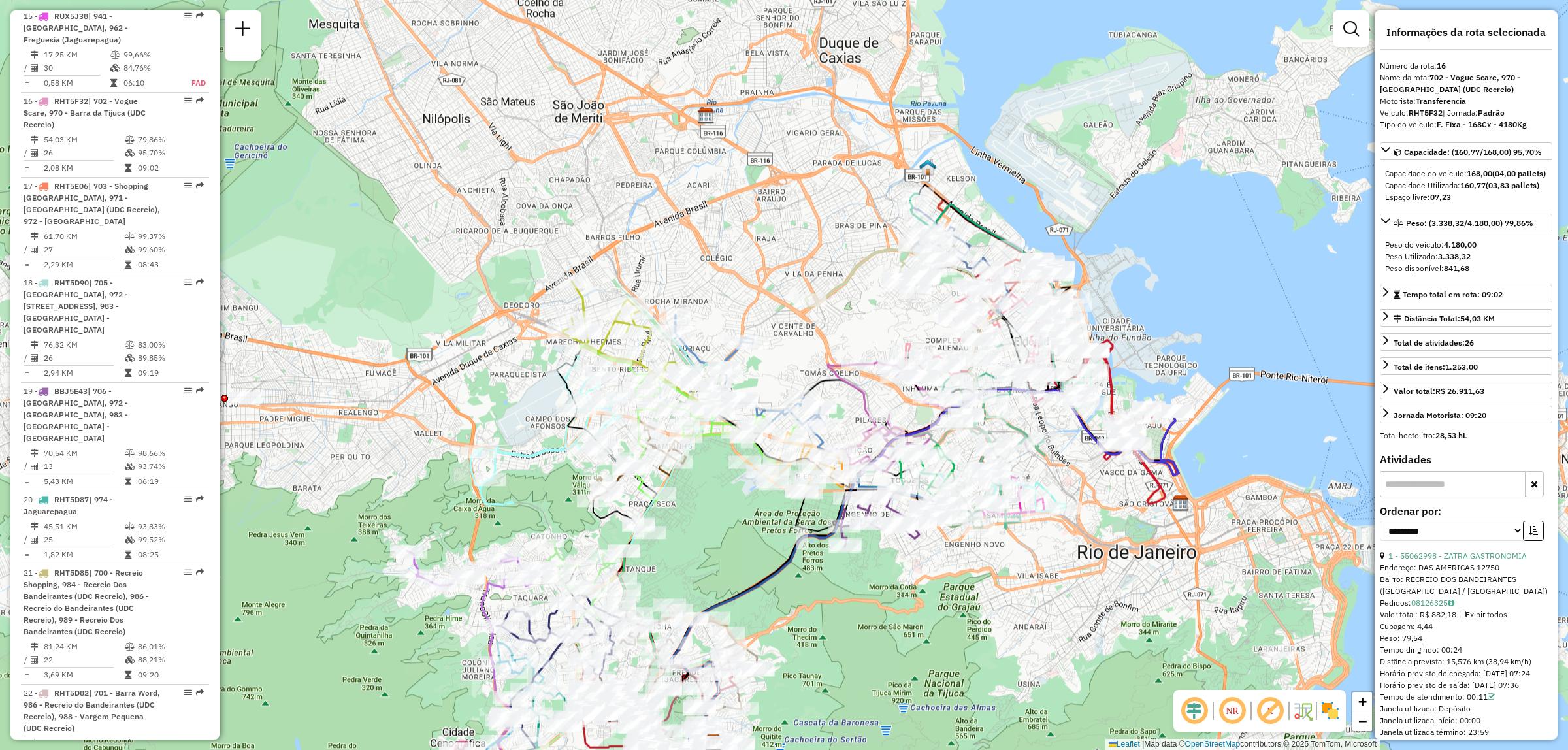
drag, startPoint x: 1114, startPoint y: 405, endPoint x: 1100, endPoint y: 422, distance: 22.0
click at [1100, 422] on div "Rota 5 - Placa VAN0005 55013365 - DEPOSURL DA LOIRA Rota 6 - Placa VAN0006 5509…" at bounding box center [784, 375] width 1568 height 750
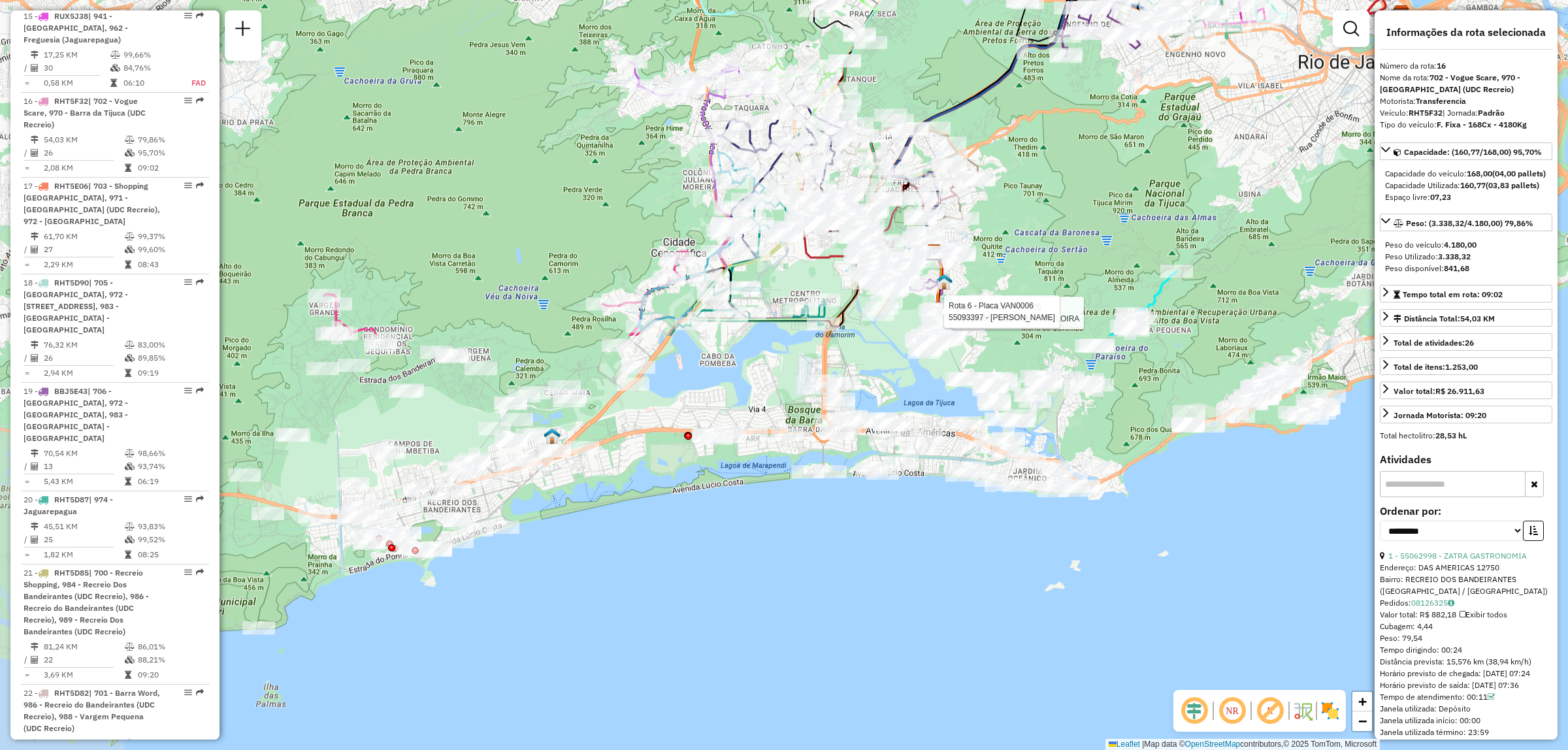
drag, startPoint x: 891, startPoint y: 691, endPoint x: 1111, endPoint y: 204, distance: 534.4
click at [1111, 204] on div "Rota 5 - Placa VAN0005 55013365 - DEPOSURL DA LOIRA Rota 6 - Placa VAN0006 5509…" at bounding box center [784, 375] width 1568 height 750
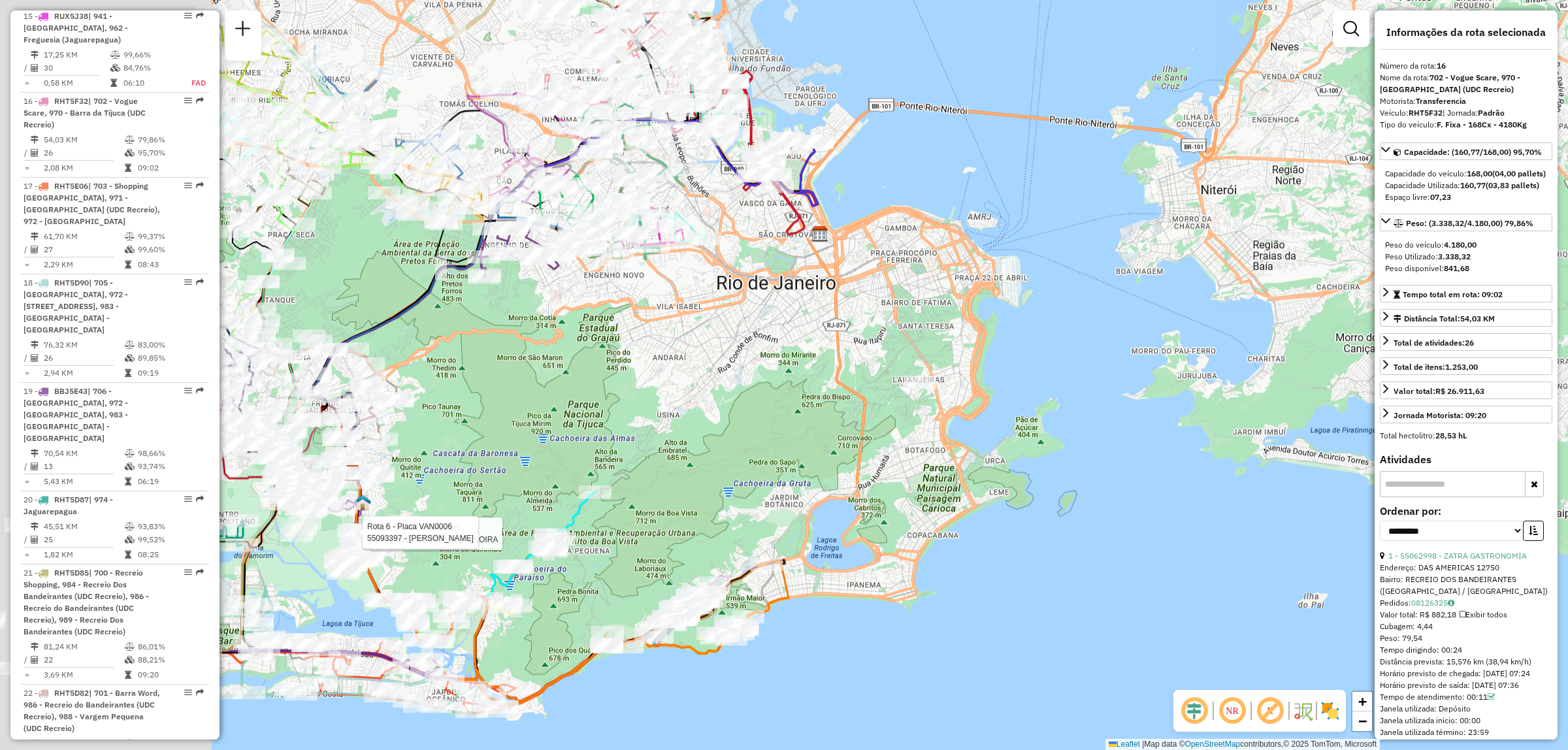
drag, startPoint x: 492, startPoint y: 414, endPoint x: 642, endPoint y: 402, distance: 150.5
click at [651, 410] on div "Rota 5 - Placa VAN0005 55013365 - DEPOSURL DA LOIRA Rota 6 - Placa VAN0006 5509…" at bounding box center [784, 375] width 1568 height 750
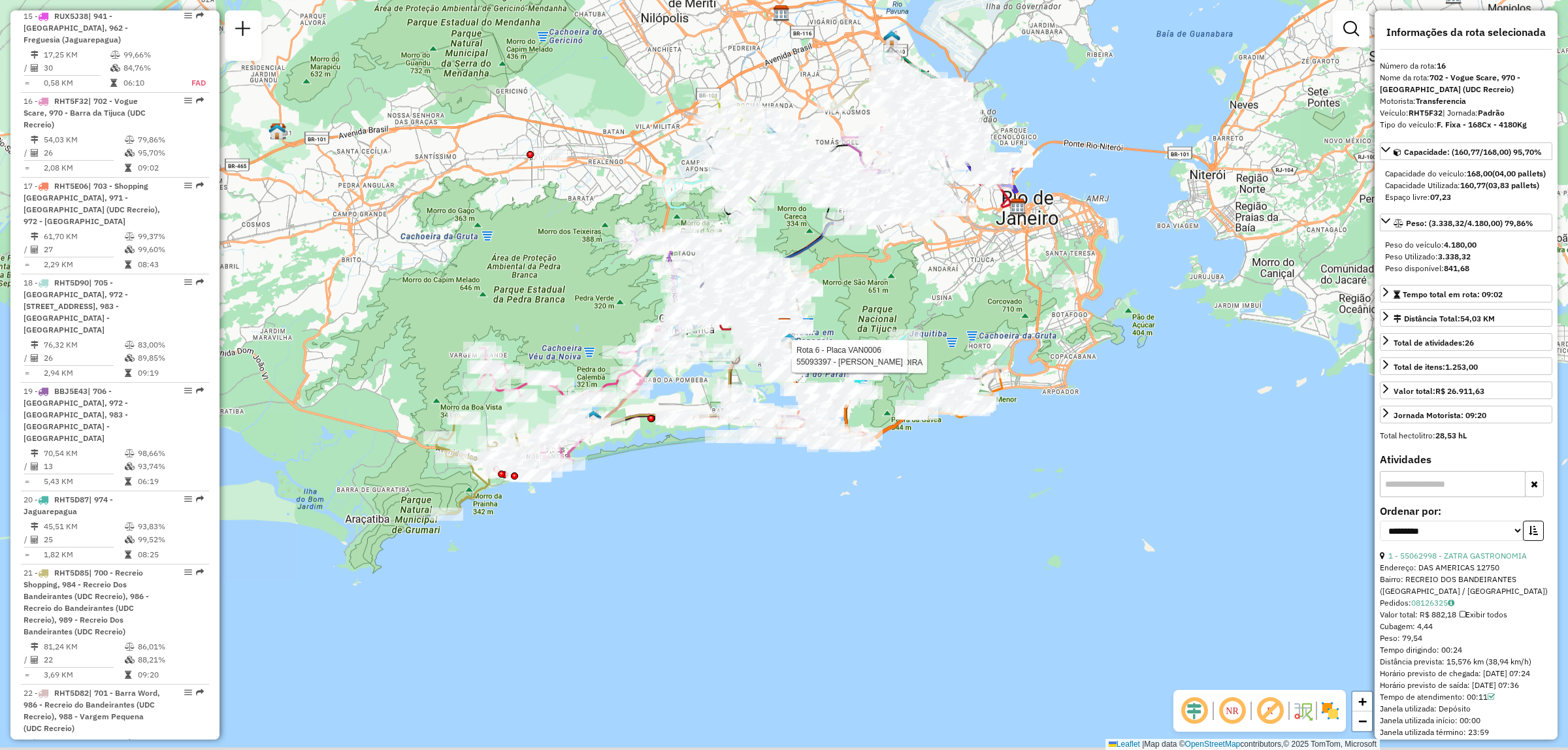
drag, startPoint x: 569, startPoint y: 380, endPoint x: 853, endPoint y: 272, distance: 303.8
click at [853, 272] on div "Rota 5 - Placa VAN0005 55013365 - DEPOSURL DA LOIRA Rota 6 - Placa VAN0006 5509…" at bounding box center [784, 375] width 1568 height 750
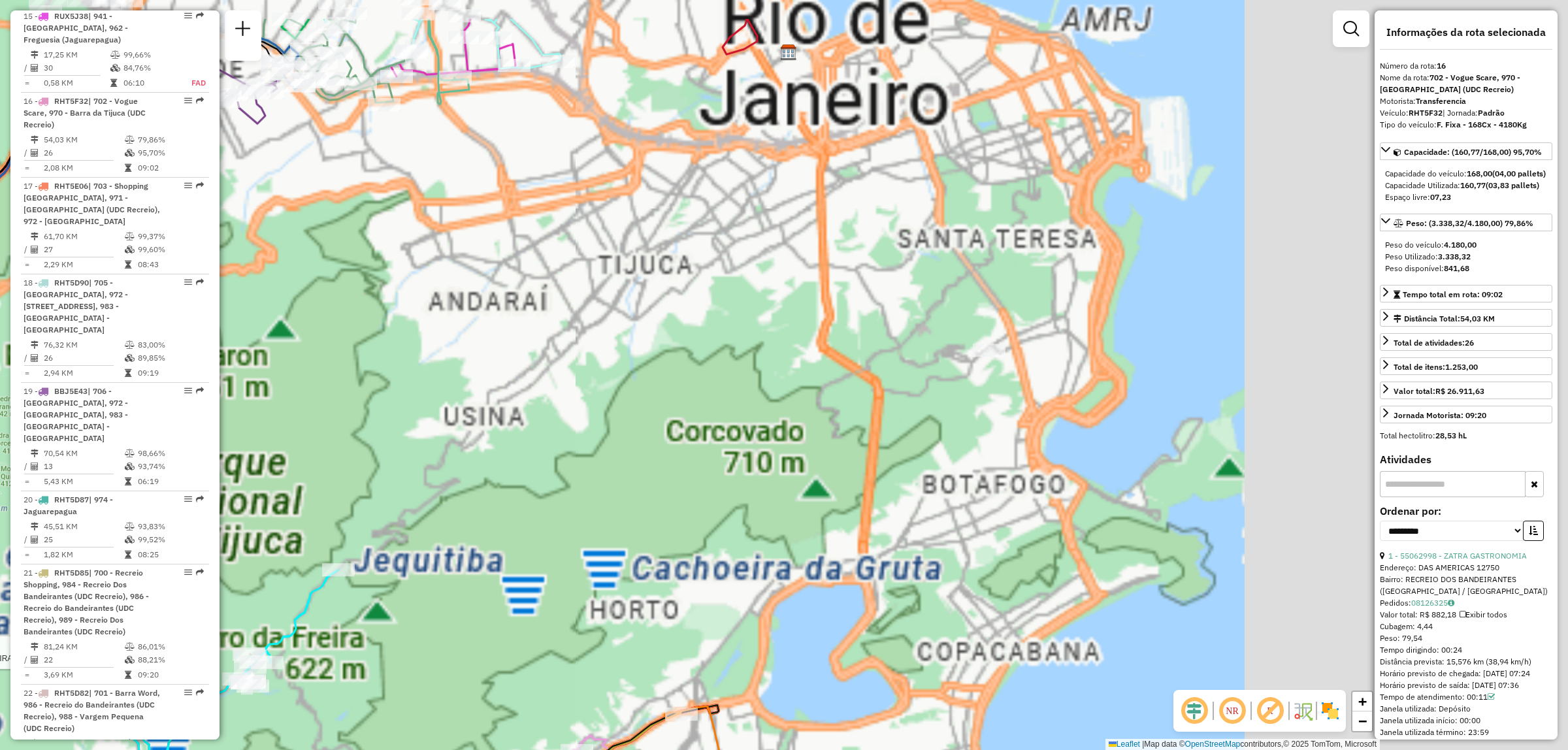
drag, startPoint x: 1124, startPoint y: 245, endPoint x: 402, endPoint y: 367, distance: 732.2
click at [263, 371] on div "Rota 5 - Placa VAN0005 55013365 - DEPOSURL DA LOIRA Rota 6 - Placa VAN0006 5509…" at bounding box center [784, 375] width 1568 height 750
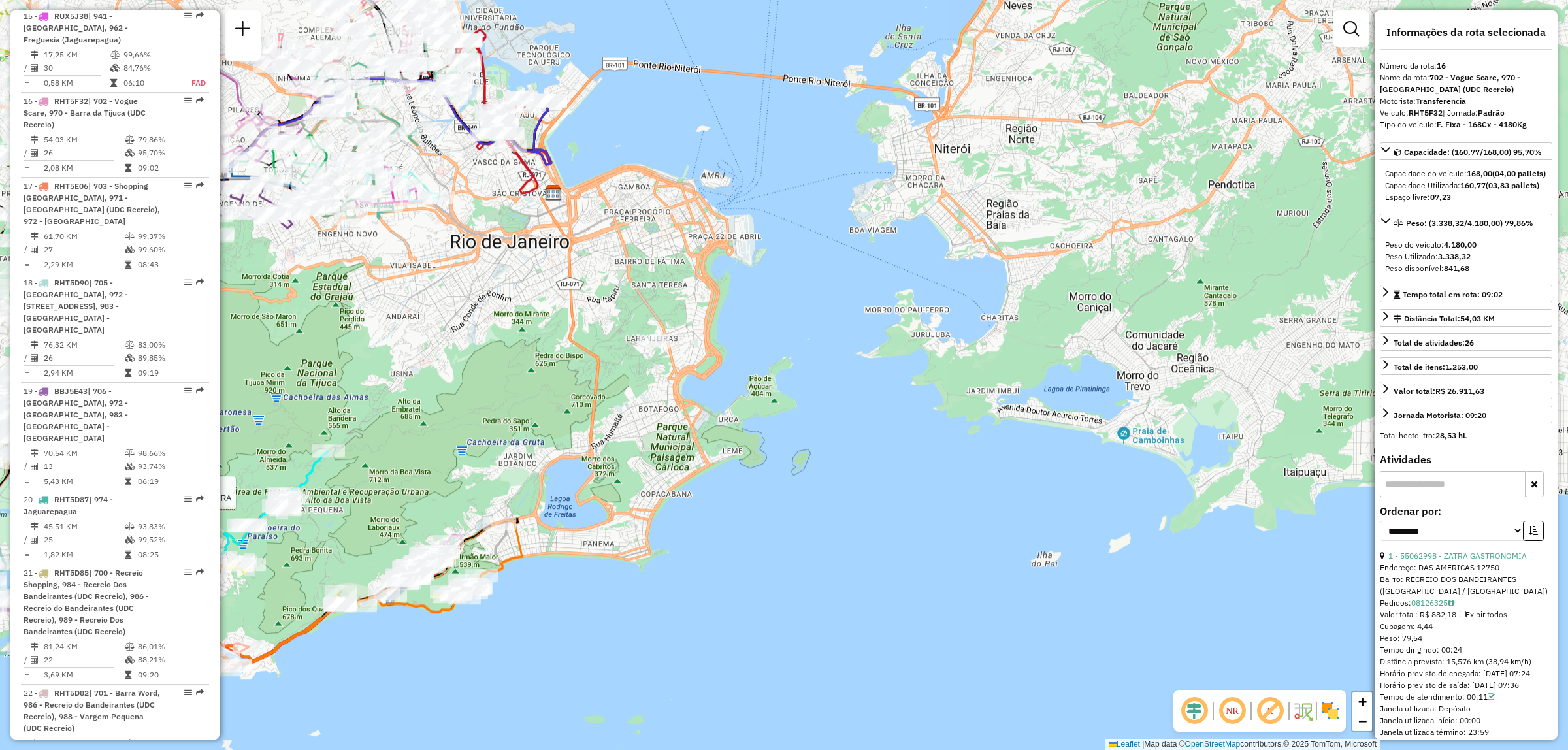
drag, startPoint x: 506, startPoint y: 216, endPoint x: 607, endPoint y: 290, distance: 125.2
click at [577, 321] on div "Rota 5 - Placa VAN0005 55013365 - DEPOSURL DA LOIRA Rota 6 - Placa VAN0006 5509…" at bounding box center [784, 375] width 1568 height 750
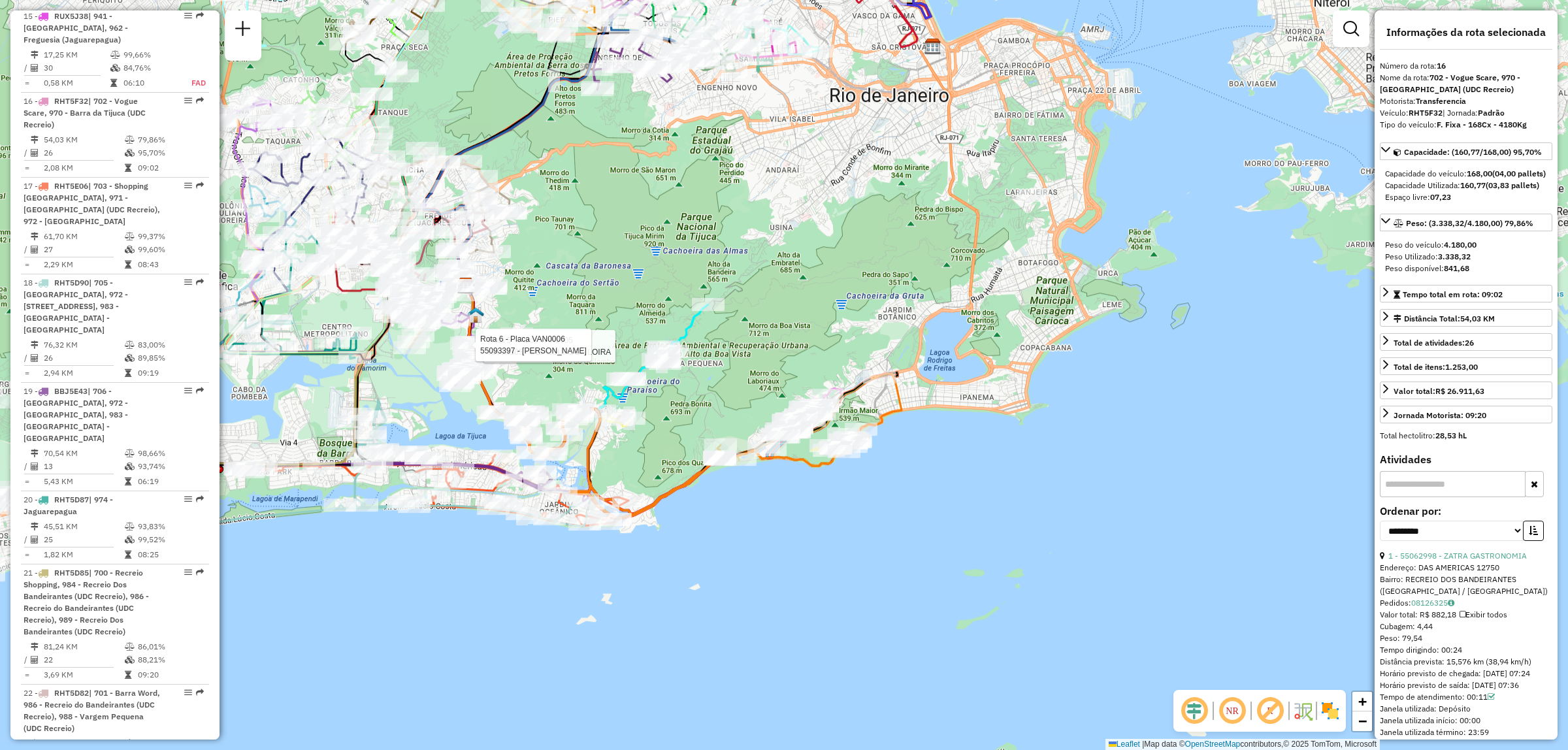
drag, startPoint x: 518, startPoint y: 491, endPoint x: 829, endPoint y: 230, distance: 406.0
click at [829, 230] on div "Rota 5 - Placa VAN0005 55013365 - DEPOSURL DA LOIRA Rota 6 - Placa VAN0006 5509…" at bounding box center [784, 375] width 1568 height 750
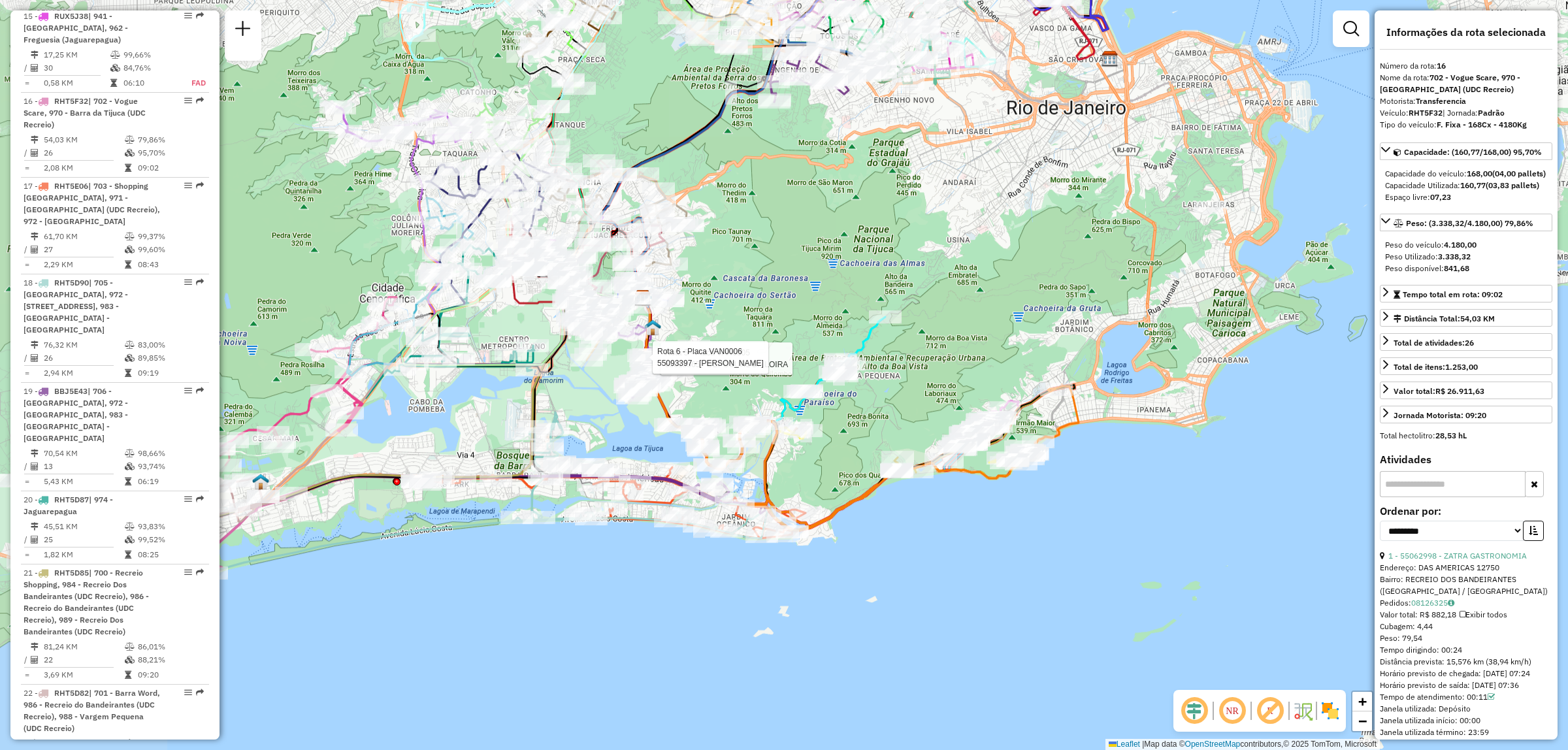
drag, startPoint x: 690, startPoint y: 235, endPoint x: 866, endPoint y: 256, distance: 177.2
click at [866, 256] on div "Rota 5 - Placa VAN0005 55013365 - DEPOSURL DA LOIRA Rota 6 - Placa VAN0006 5509…" at bounding box center [784, 375] width 1568 height 750
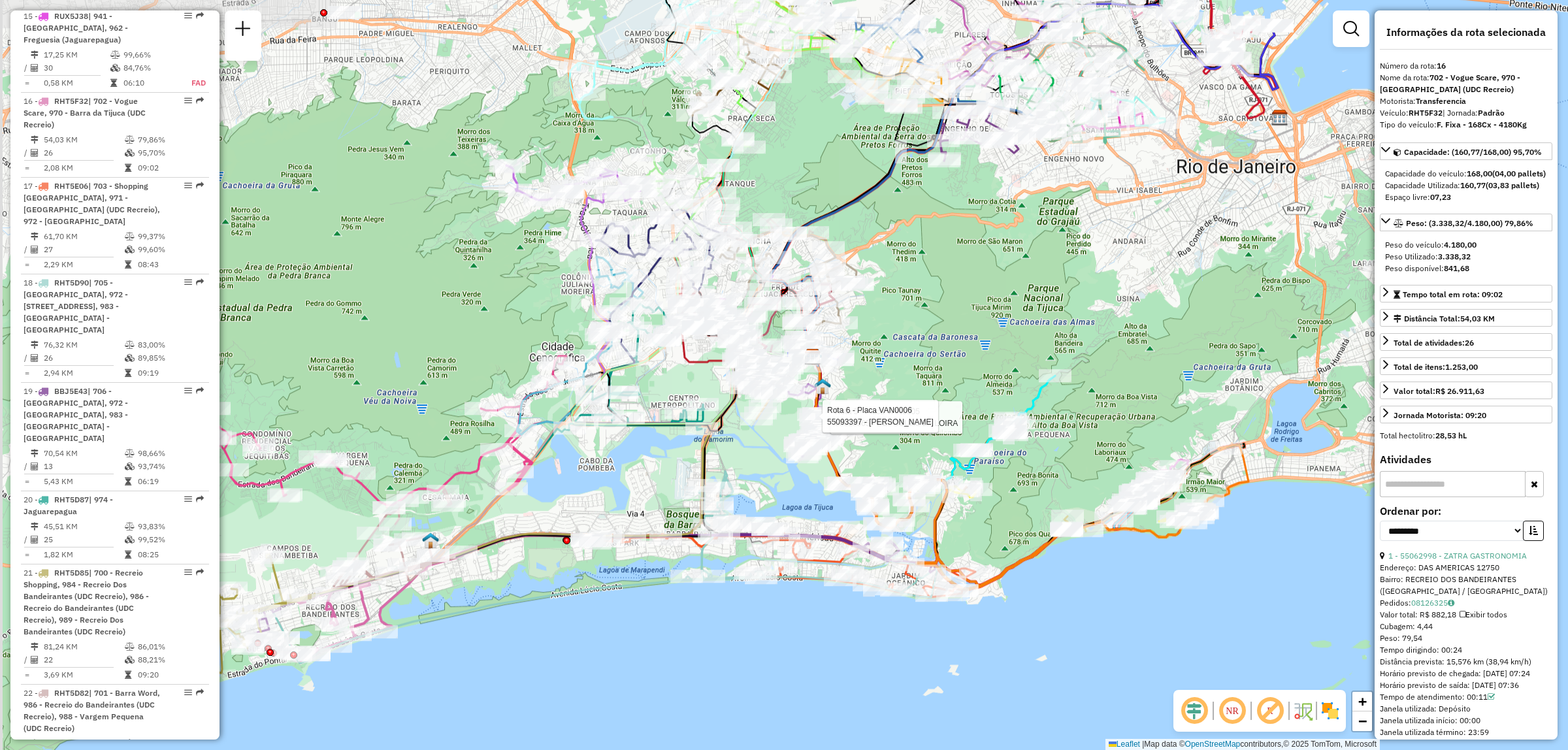
drag, startPoint x: 417, startPoint y: 404, endPoint x: 587, endPoint y: 463, distance: 179.9
click at [587, 463] on div "Rota 5 - Placa VAN0005 55013365 - DEPOSURL DA LOIRA Rota 6 - Placa VAN0006 5509…" at bounding box center [784, 375] width 1568 height 750
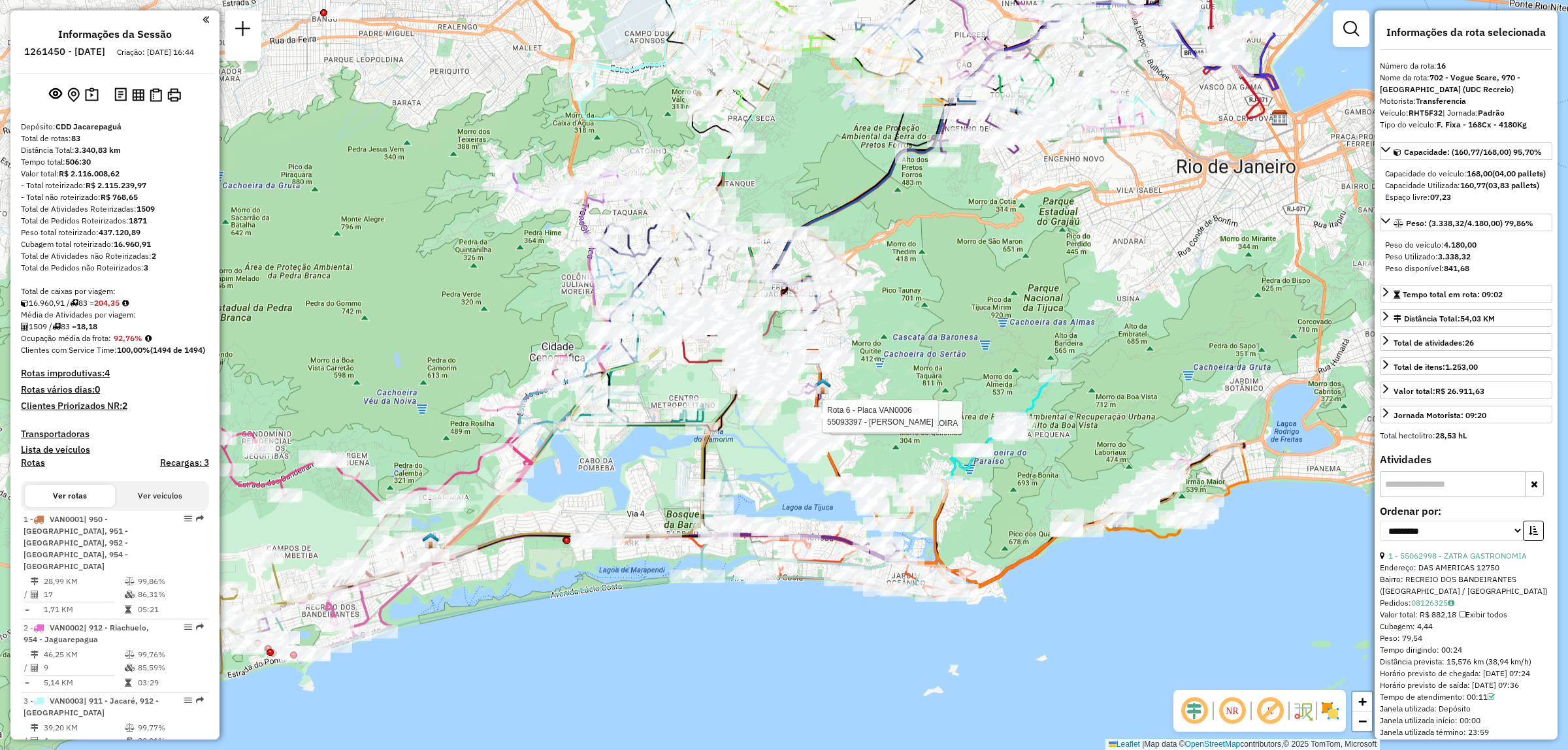
select select "**********"
